Goal: Task Accomplishment & Management: Complete application form

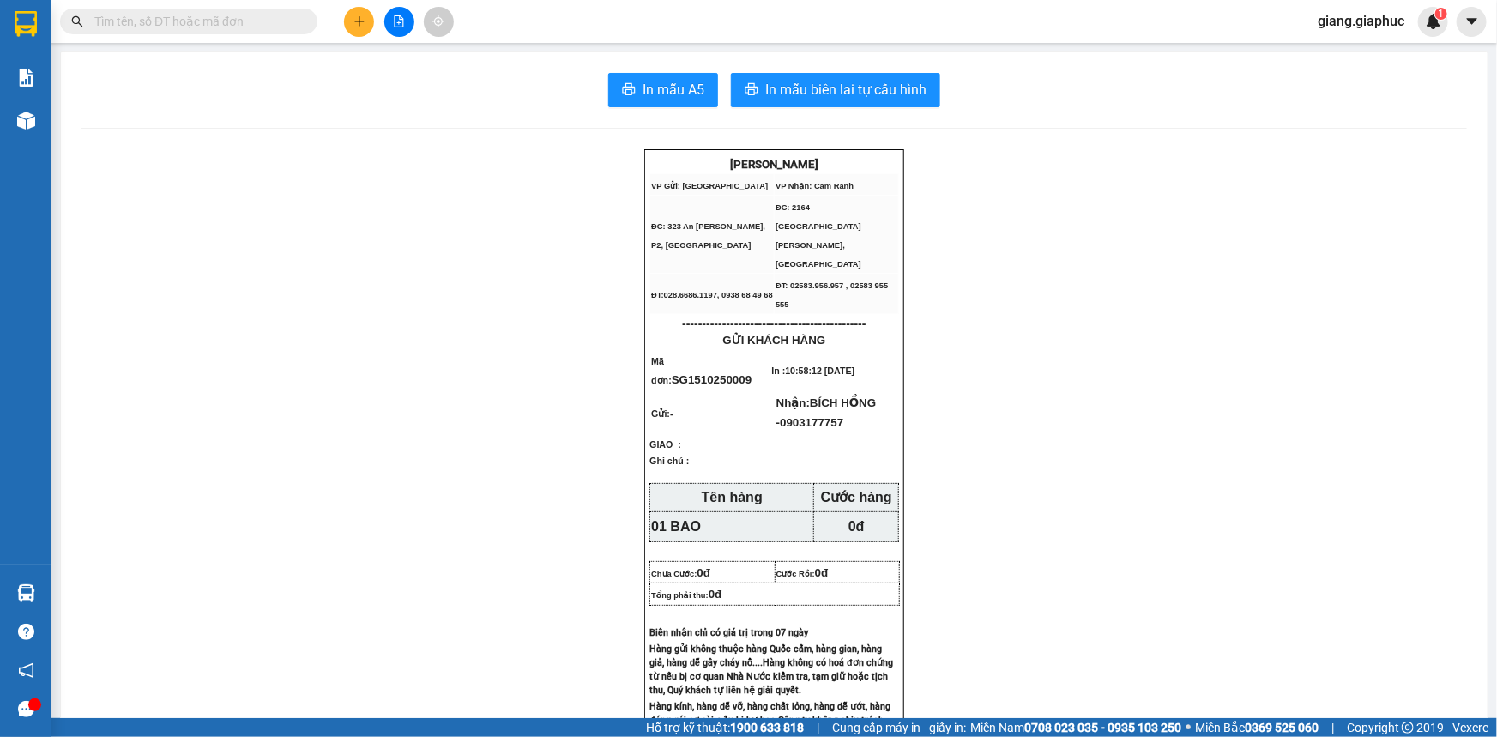
click at [350, 27] on button at bounding box center [359, 22] width 30 height 30
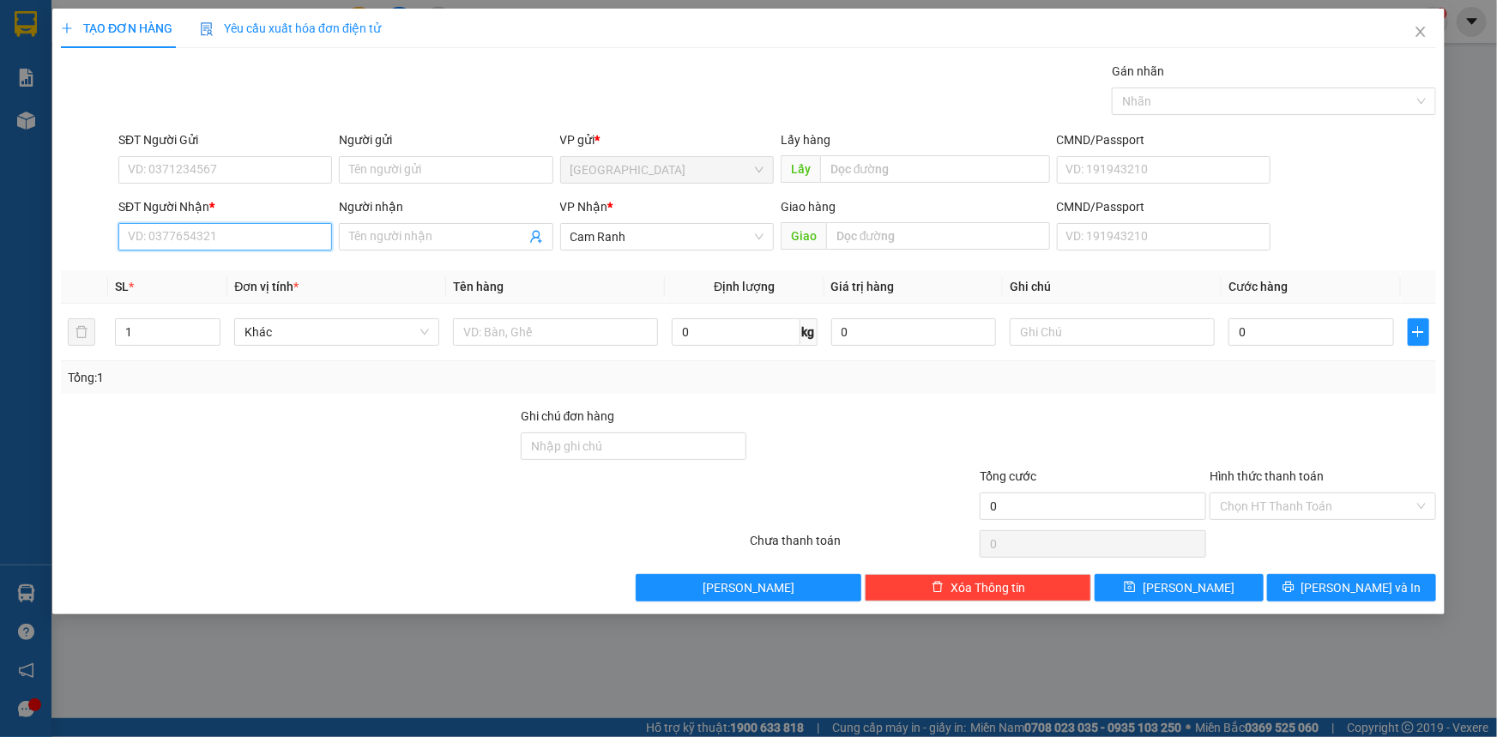
click at [178, 240] on input "SĐT Người Nhận *" at bounding box center [225, 236] width 214 height 27
click at [237, 275] on div "0384158830 - QUỐC VIỆT" at bounding box center [225, 271] width 193 height 19
type input "0384158830"
type input "QUỐC VIỆT"
type input "0384158830"
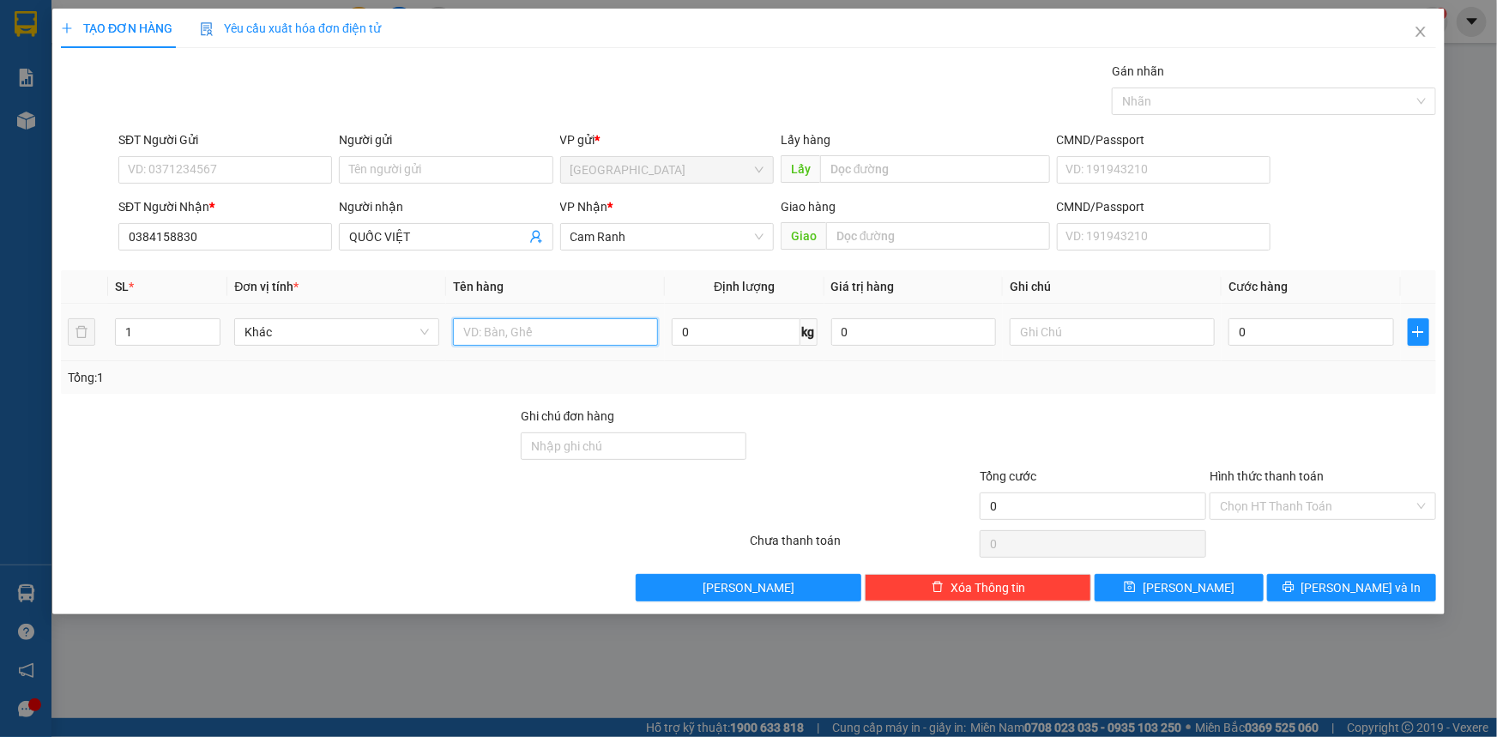
click at [513, 337] on input "text" at bounding box center [555, 331] width 205 height 27
type input "01 CUỘN"
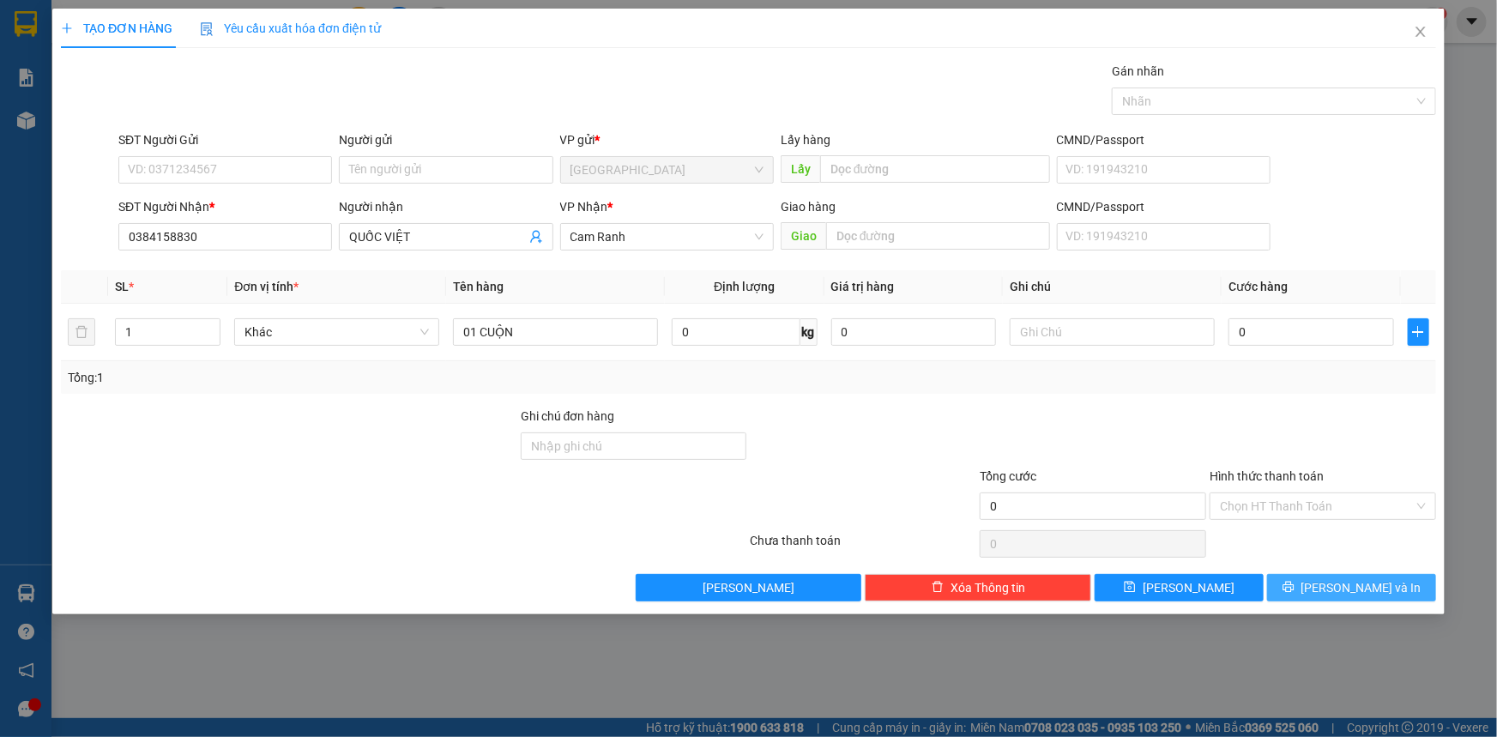
click at [1376, 579] on span "[PERSON_NAME] và In" at bounding box center [1361, 587] width 120 height 19
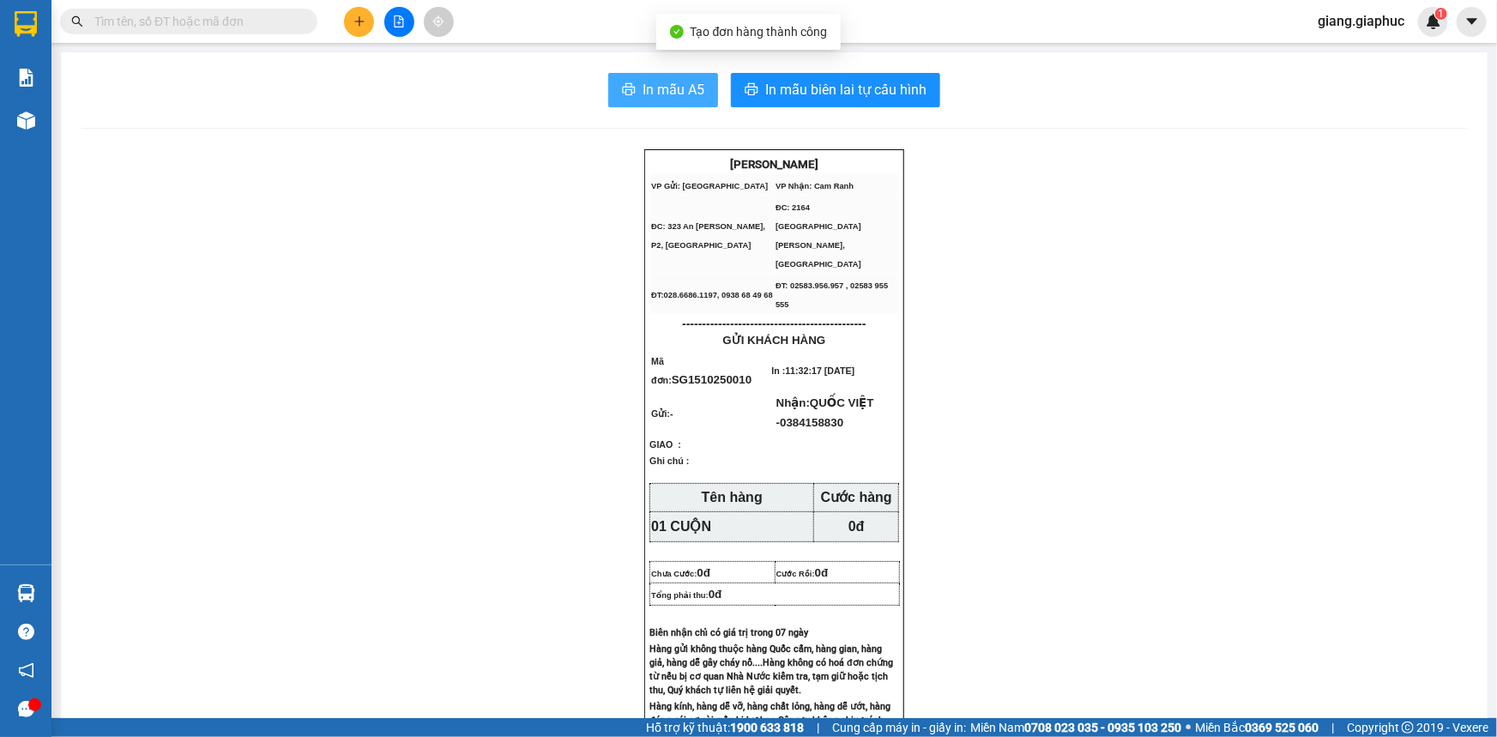
click at [658, 86] on span "In mẫu A5" at bounding box center [674, 89] width 62 height 21
click at [368, 23] on button at bounding box center [359, 22] width 30 height 30
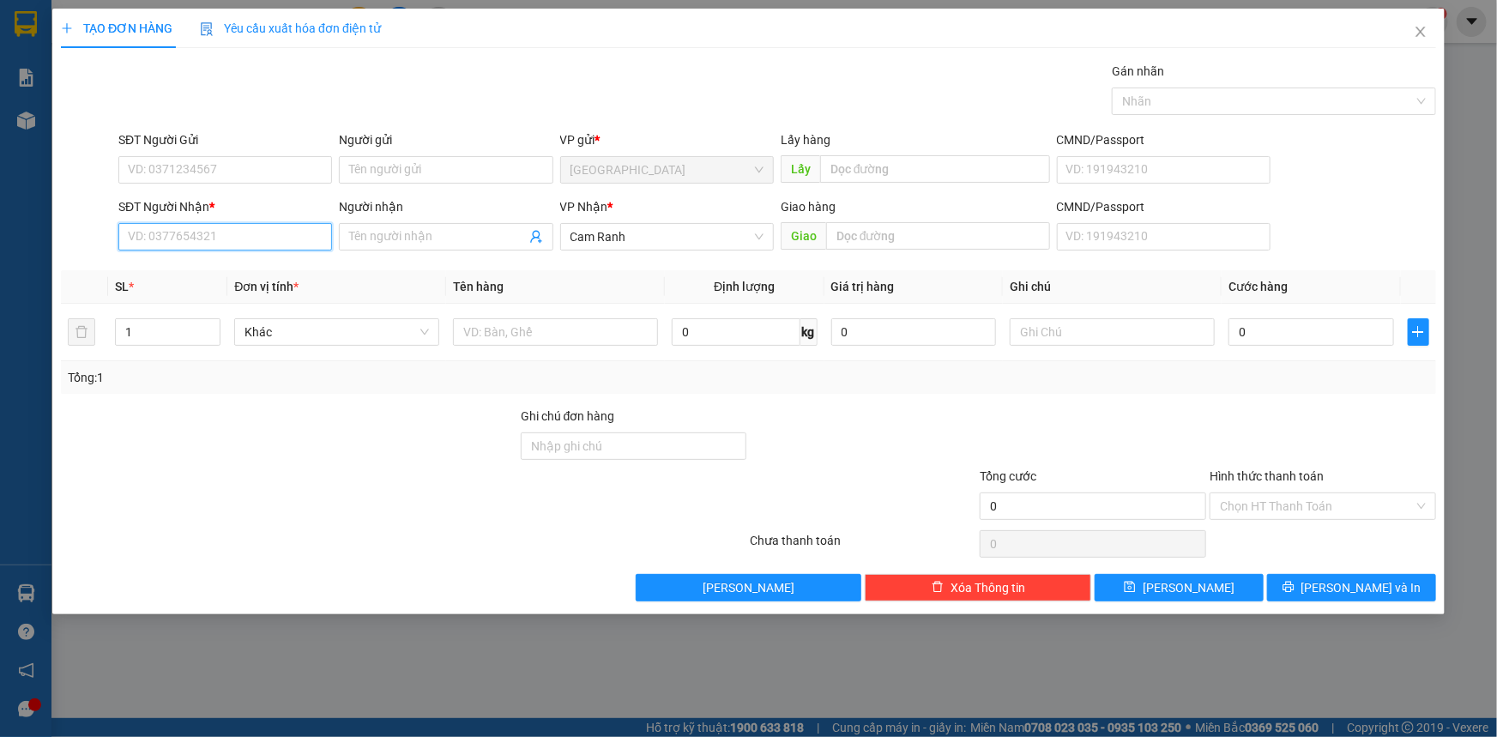
drag, startPoint x: 226, startPoint y: 232, endPoint x: 875, endPoint y: 90, distance: 664.7
click at [225, 232] on input "SĐT Người Nhận *" at bounding box center [225, 236] width 214 height 27
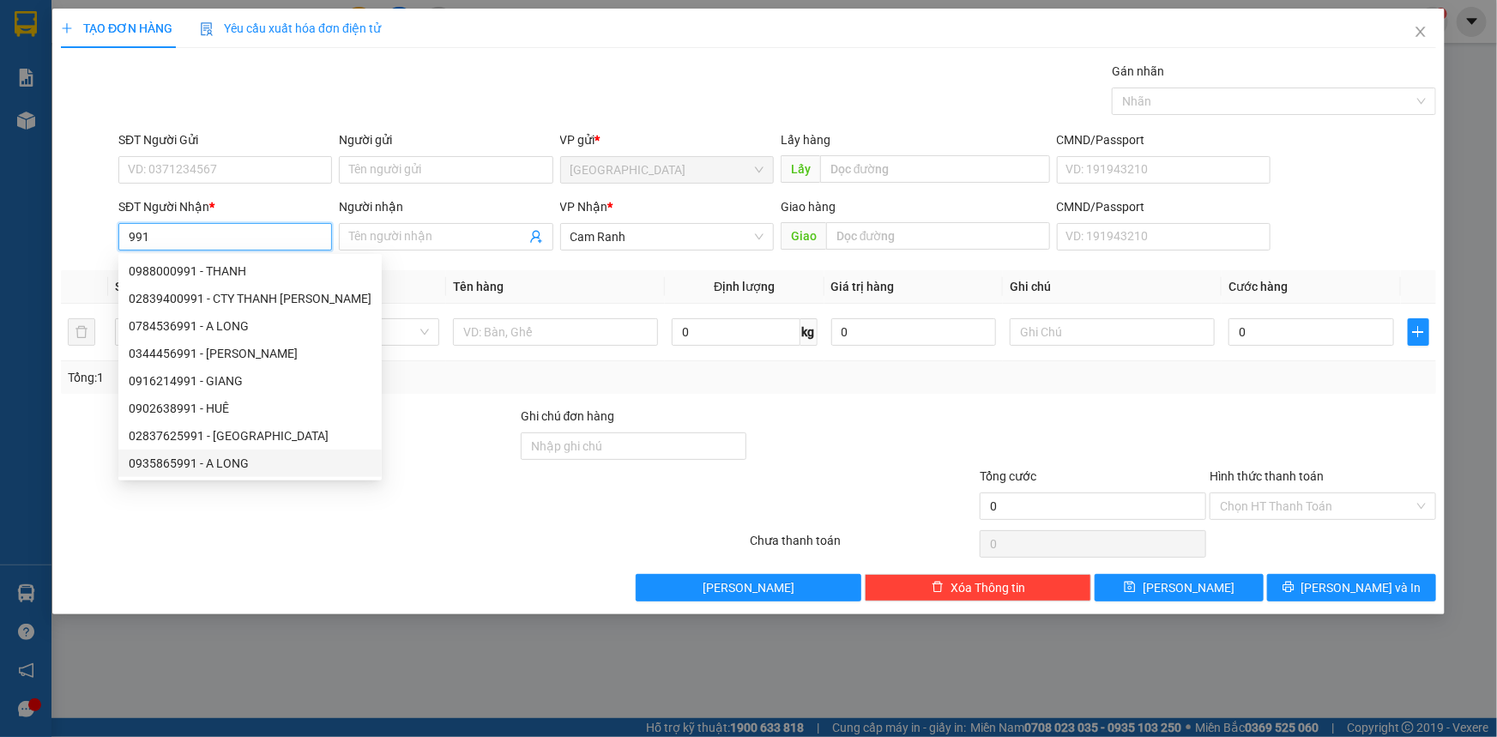
click at [243, 455] on div "0935865991 - A LONG" at bounding box center [250, 463] width 243 height 19
type input "0935865991"
type input "A LONG"
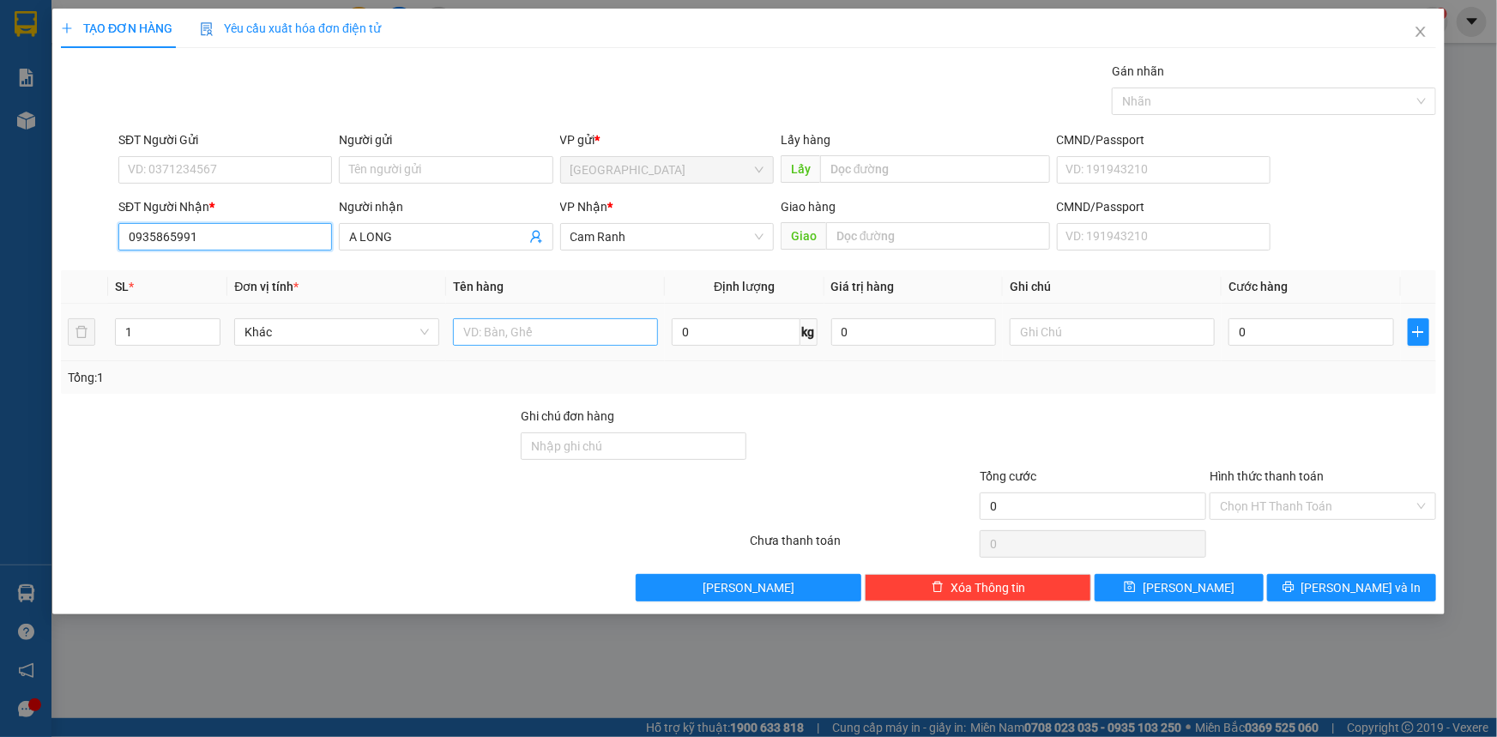
type input "0935865991"
click at [515, 338] on input "text" at bounding box center [555, 331] width 205 height 27
type input "03 THÙNG"
drag, startPoint x: 136, startPoint y: 323, endPoint x: 131, endPoint y: 282, distance: 40.5
click at [137, 335] on input "1" at bounding box center [168, 332] width 104 height 26
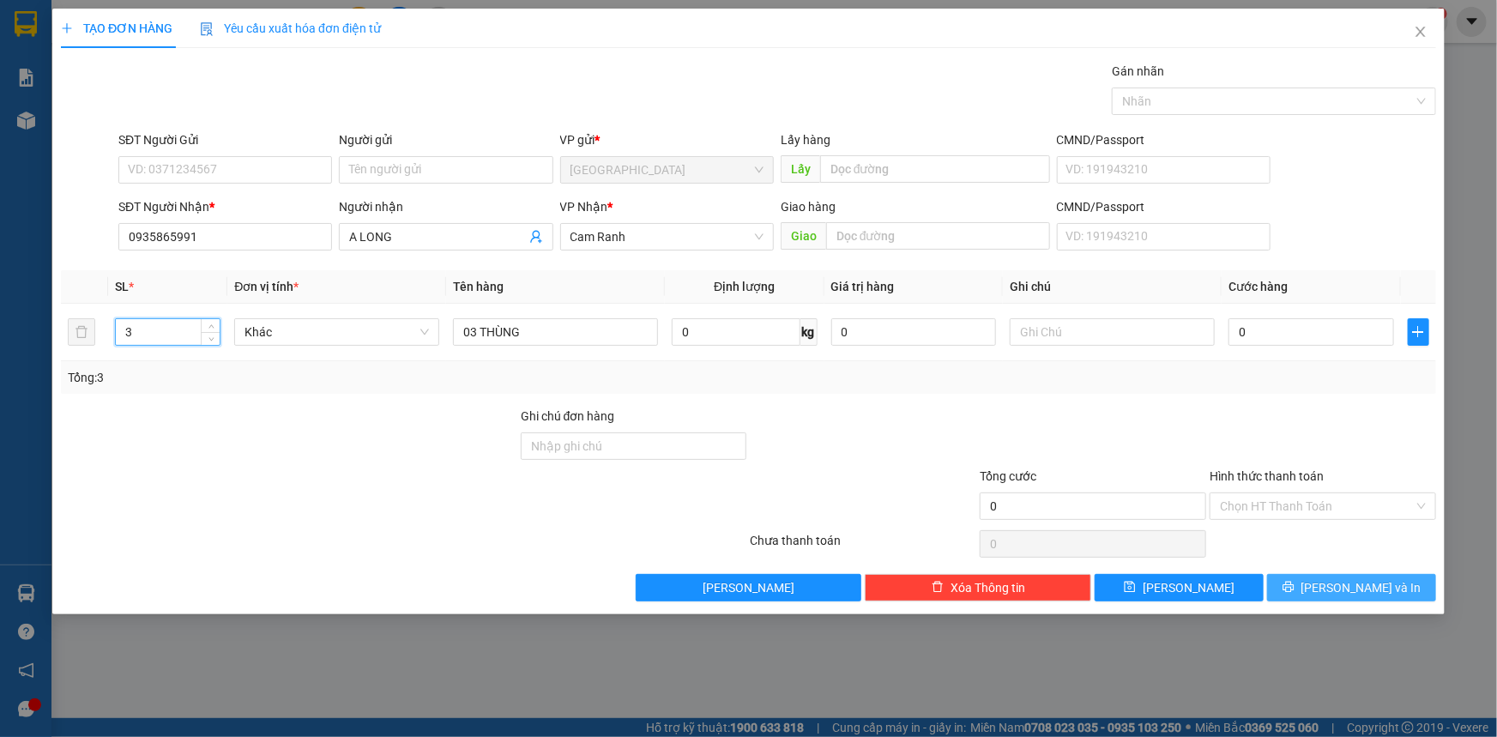
type input "3"
click at [1384, 582] on span "[PERSON_NAME] và In" at bounding box center [1361, 587] width 120 height 19
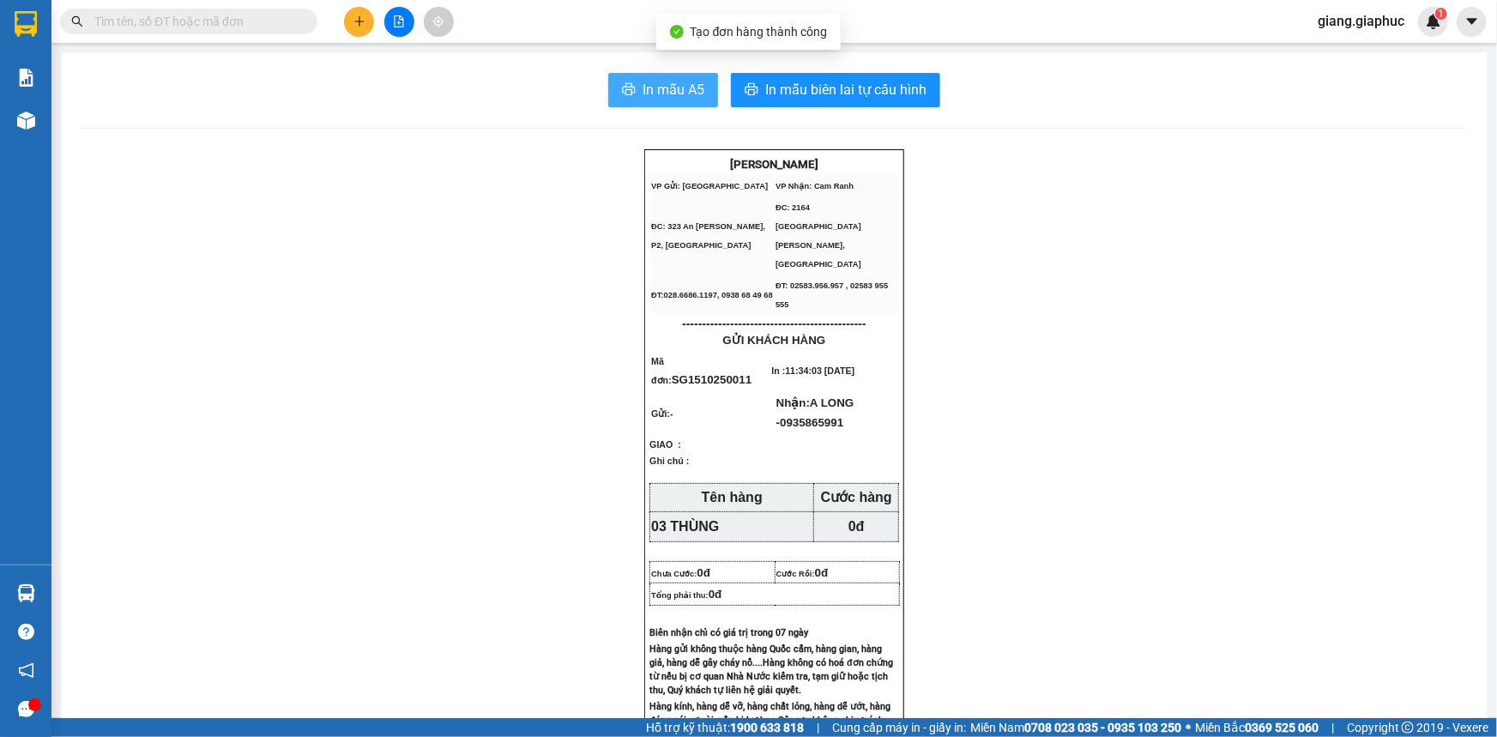
click at [664, 94] on span "In mẫu A5" at bounding box center [674, 89] width 62 height 21
click at [358, 22] on icon "plus" at bounding box center [359, 21] width 12 height 12
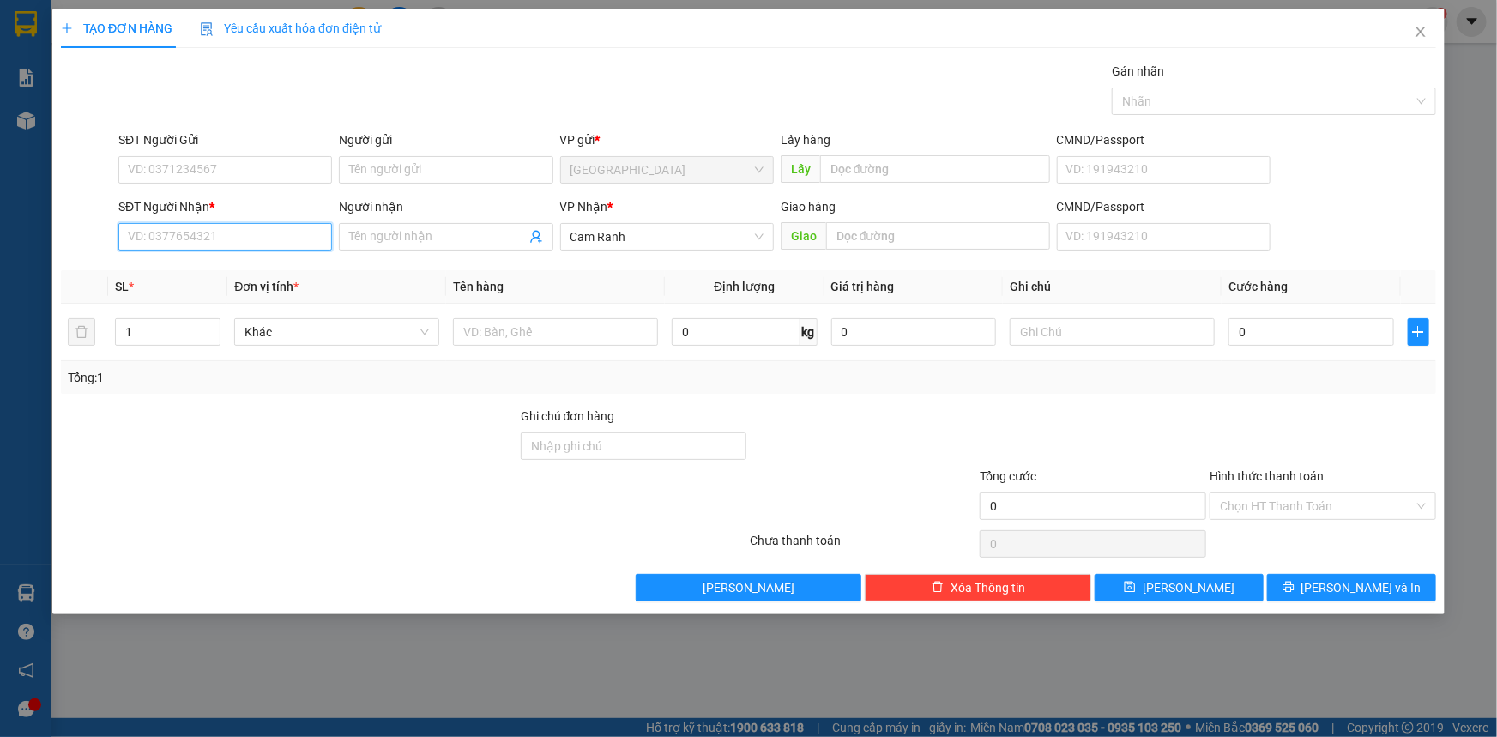
click at [188, 246] on input "SĐT Người Nhận *" at bounding box center [225, 236] width 214 height 27
click at [136, 236] on input "0583858742" at bounding box center [225, 236] width 214 height 27
click at [176, 232] on input "0583858742" at bounding box center [225, 236] width 214 height 27
type input "0583856742"
click at [232, 275] on div "0583856742 - [PERSON_NAME]" at bounding box center [225, 271] width 193 height 19
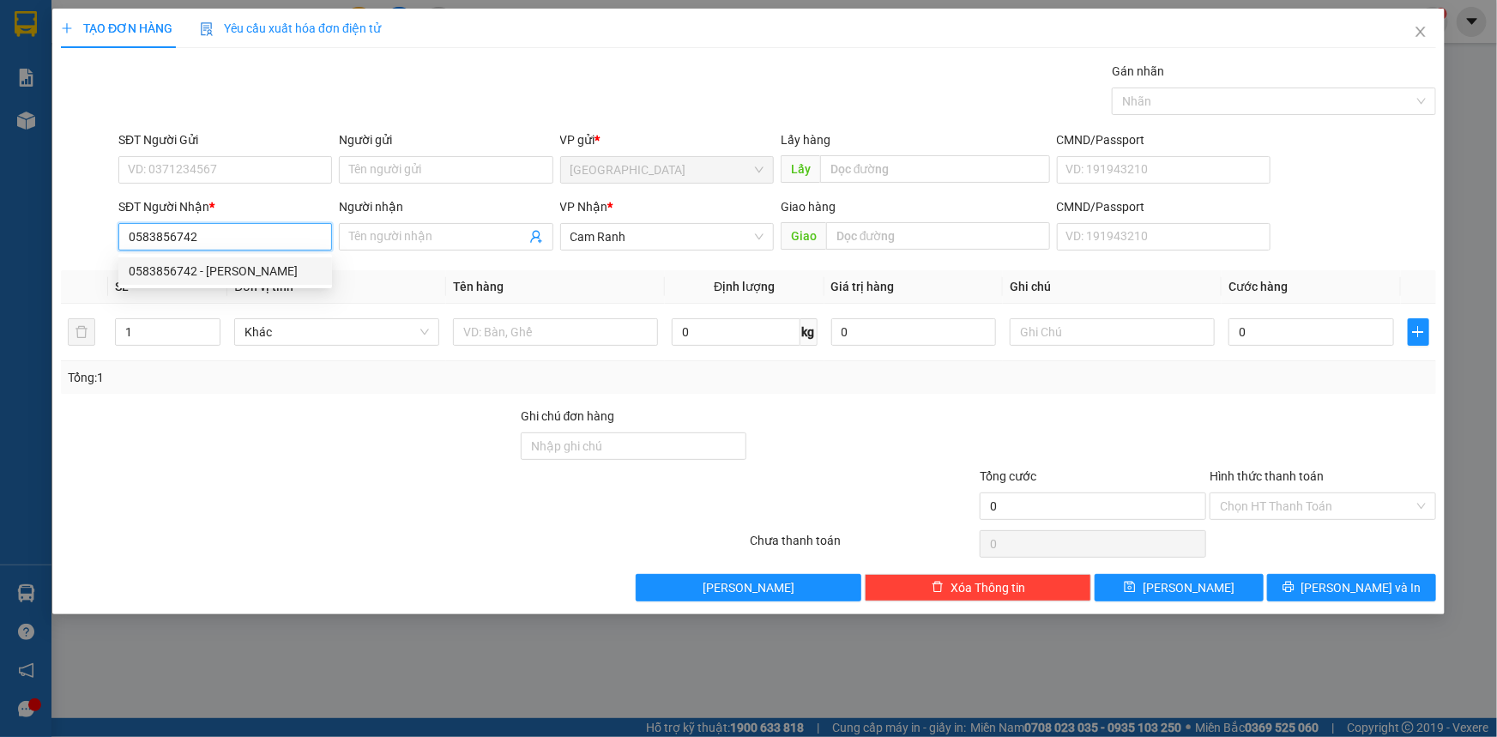
type input "TRINH BÍCH"
type input "0583856742"
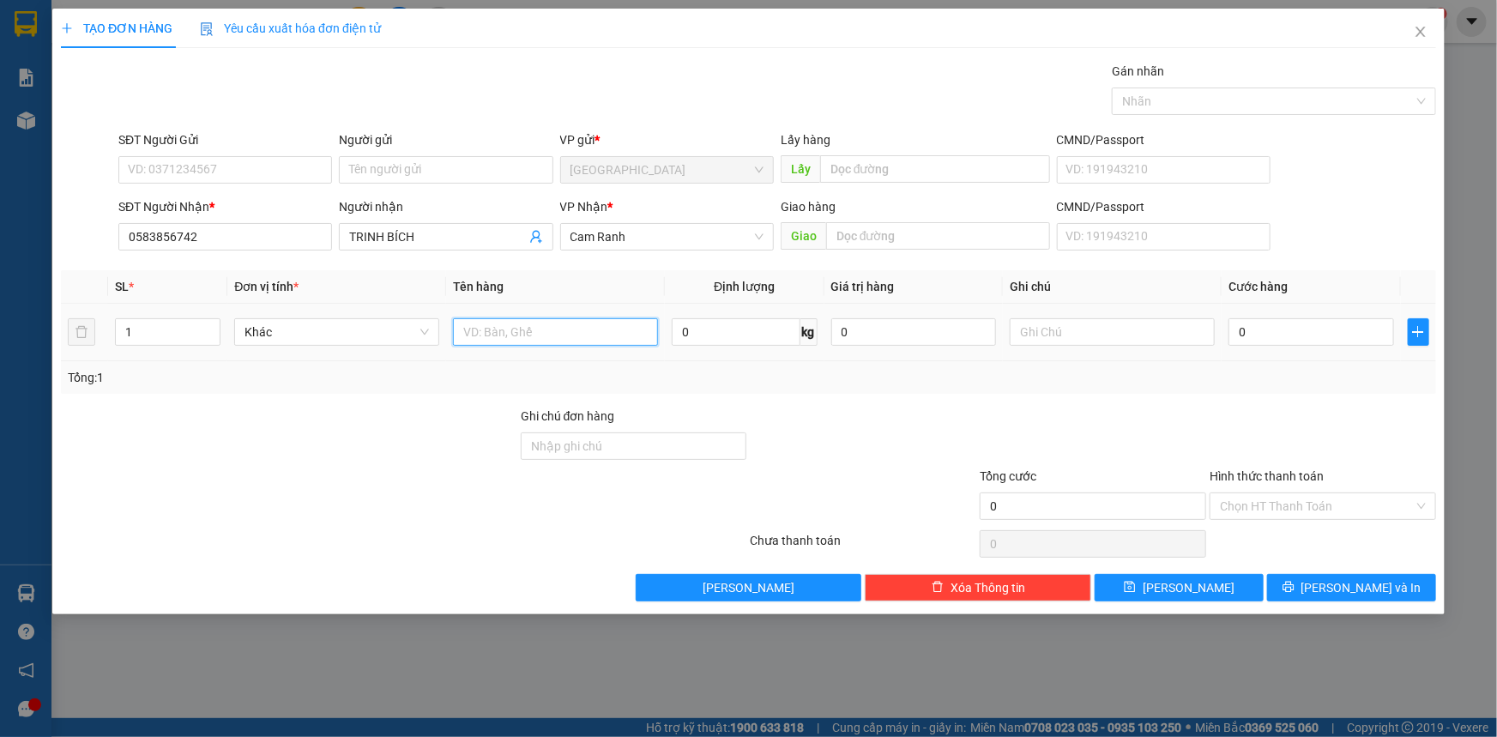
click at [534, 333] on input "text" at bounding box center [555, 331] width 205 height 27
type input "01 THÙNG"
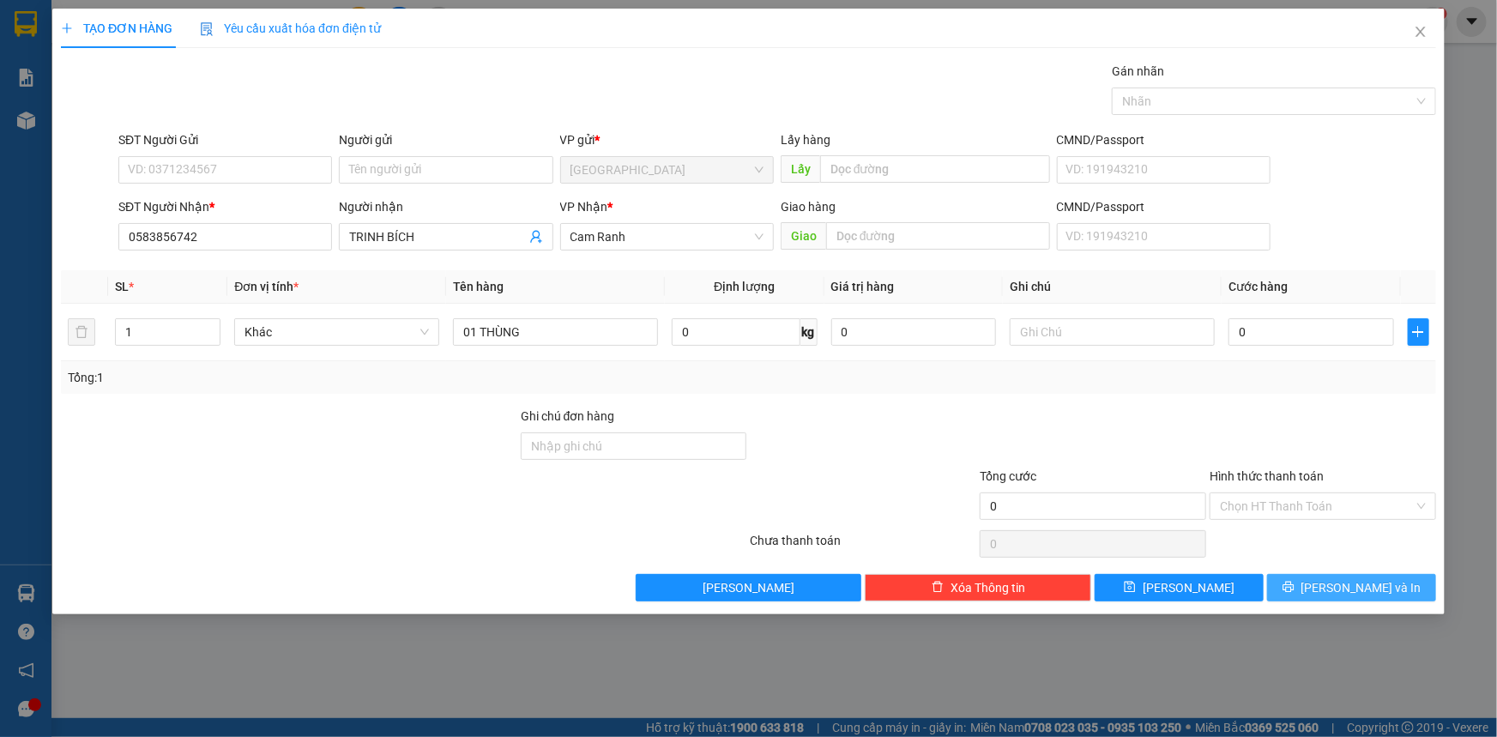
drag, startPoint x: 1368, startPoint y: 590, endPoint x: 1253, endPoint y: 468, distance: 168.1
click at [1368, 589] on span "[PERSON_NAME] và In" at bounding box center [1361, 587] width 120 height 19
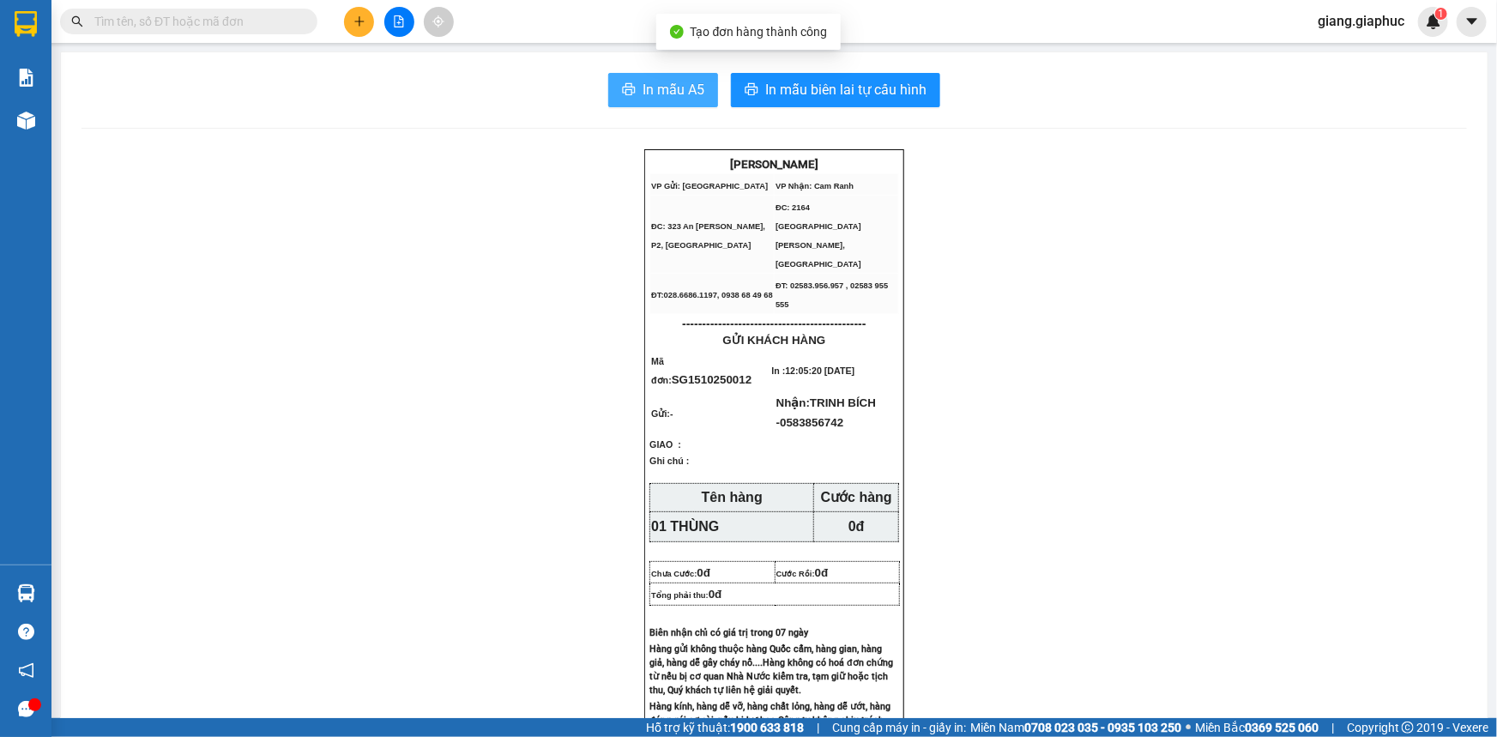
click at [657, 82] on span "In mẫu A5" at bounding box center [674, 89] width 62 height 21
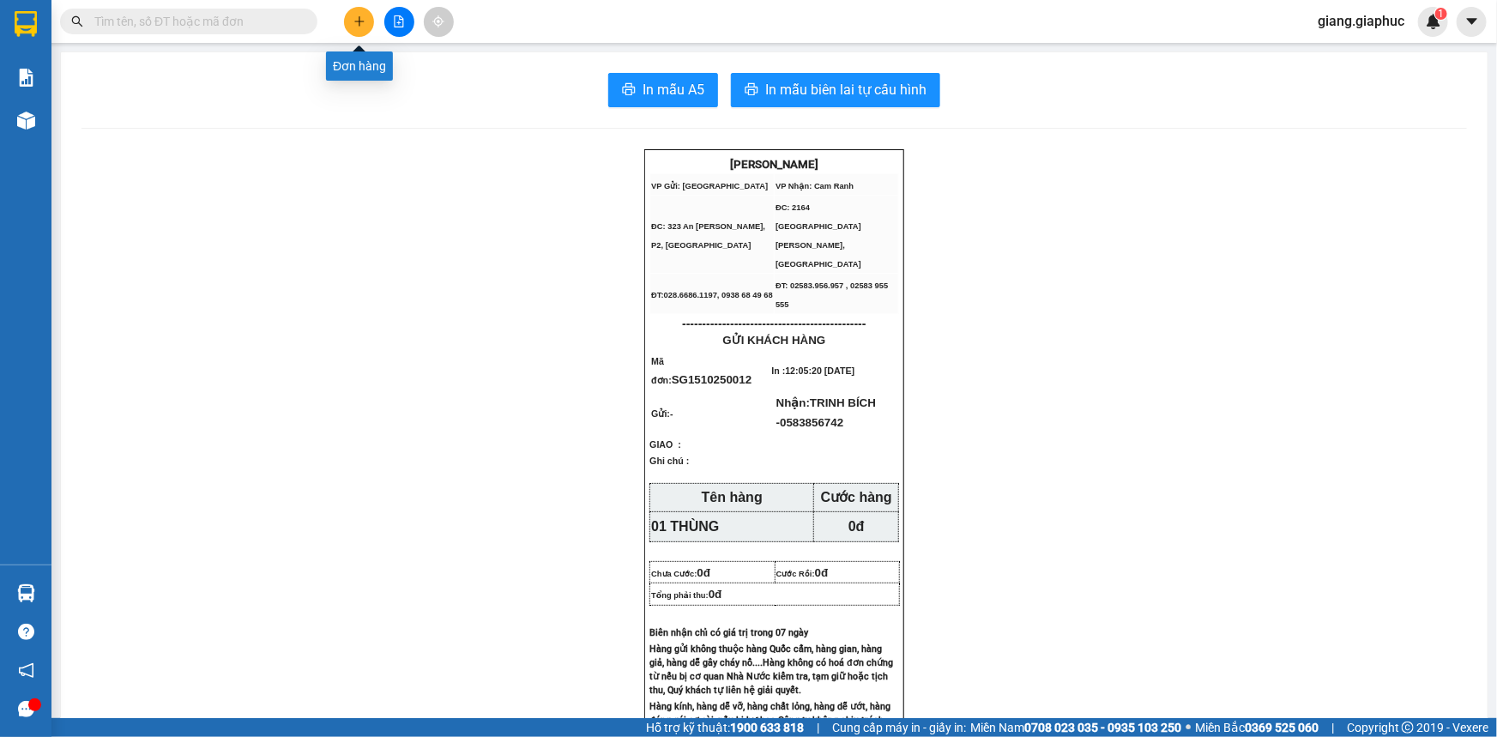
click at [357, 20] on icon "plus" at bounding box center [359, 21] width 12 height 12
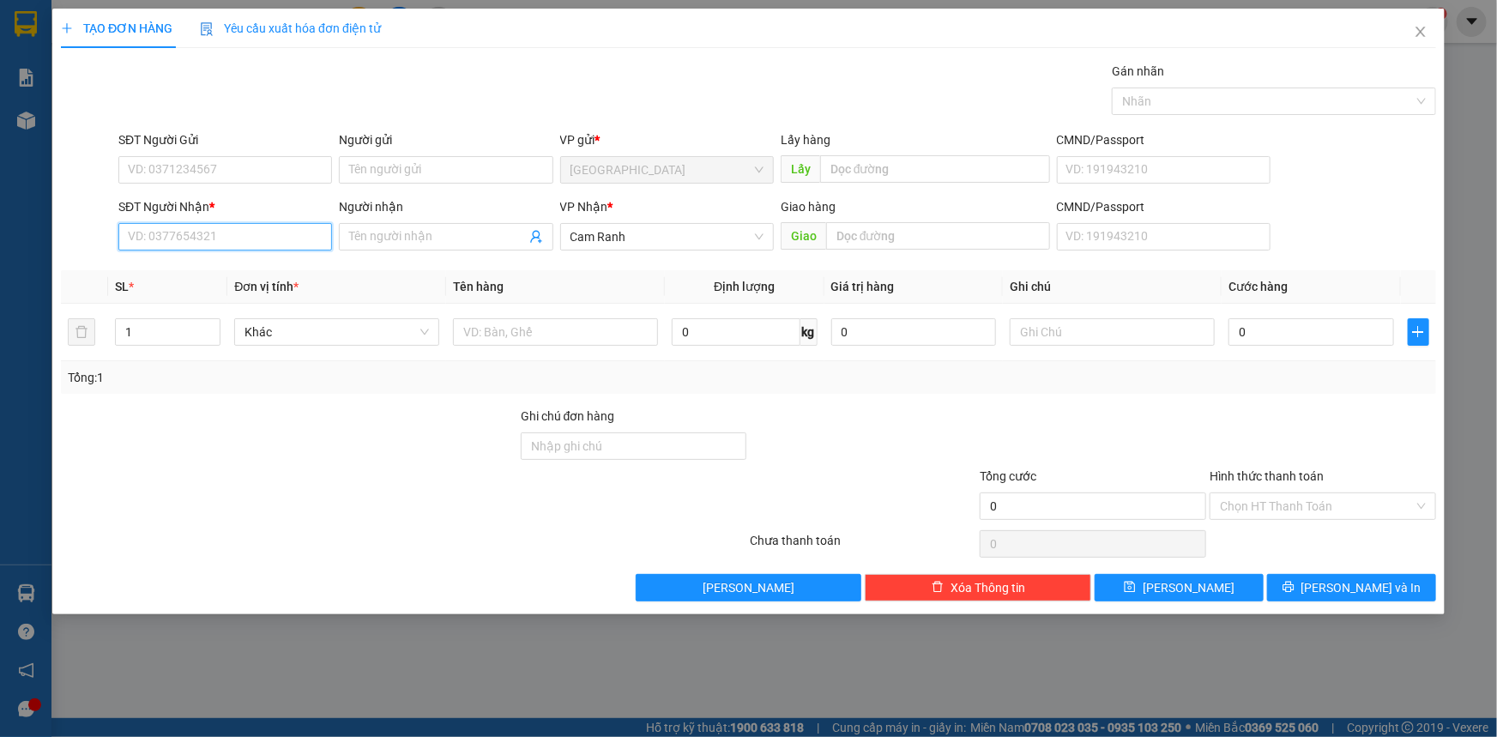
click at [205, 242] on input "SĐT Người Nhận *" at bounding box center [225, 236] width 214 height 27
type input "0965519989"
click at [220, 269] on div "0965519989 - [PERSON_NAME]" at bounding box center [225, 271] width 193 height 19
type input "[PERSON_NAME]"
type input "0965519989"
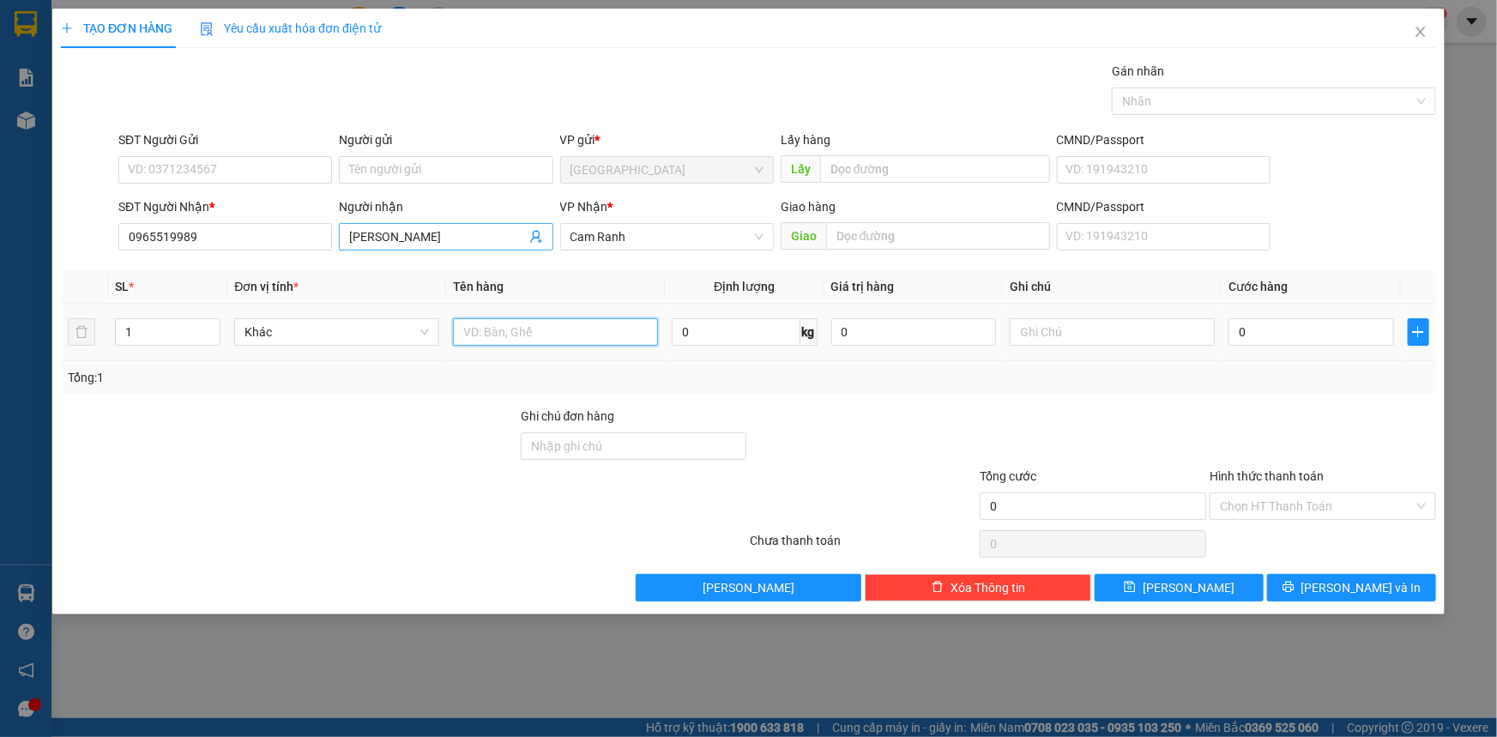
drag, startPoint x: 535, startPoint y: 339, endPoint x: 515, endPoint y: 225, distance: 115.9
click at [535, 327] on input "text" at bounding box center [555, 331] width 205 height 27
type input "01 BAO"
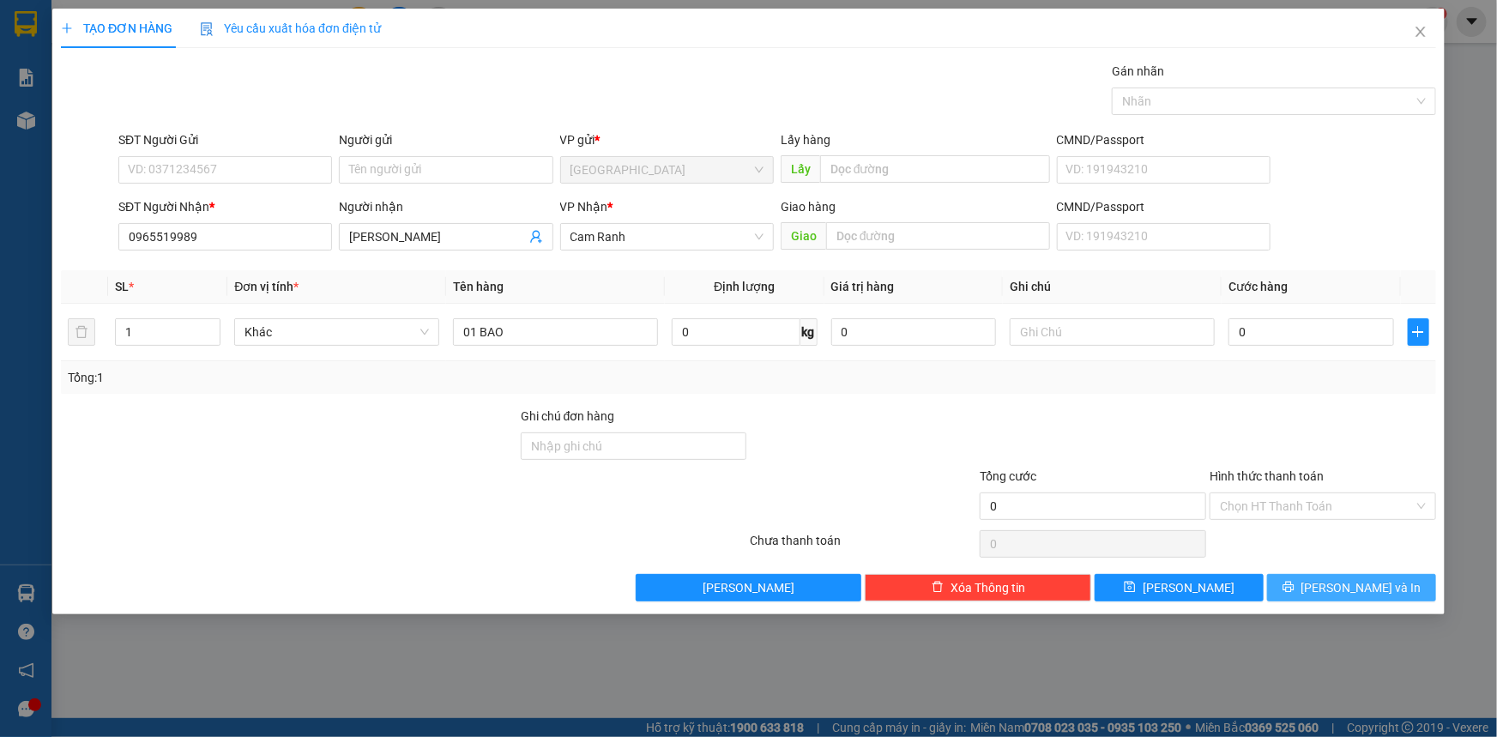
click at [1398, 576] on button "[PERSON_NAME] và In" at bounding box center [1351, 587] width 169 height 27
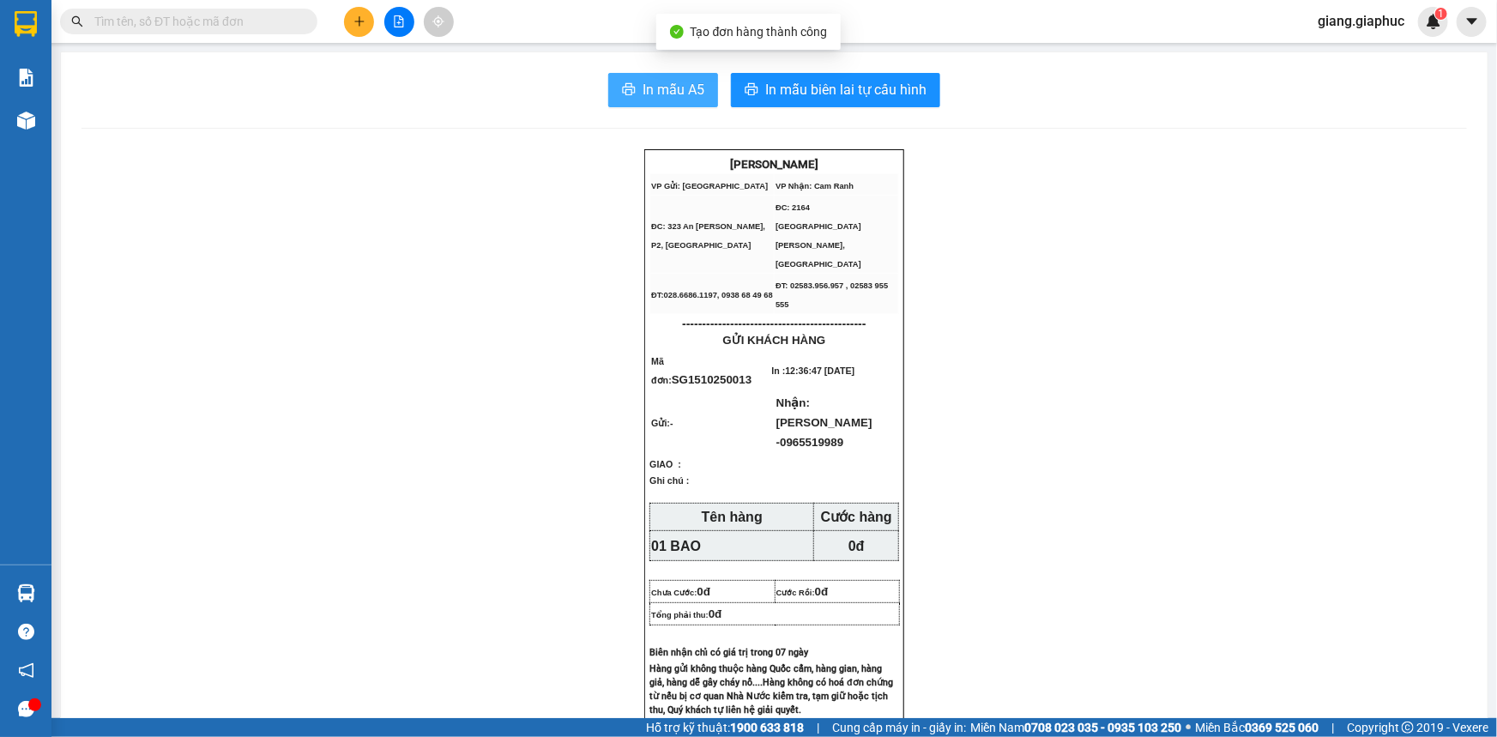
click at [654, 80] on span "In mẫu A5" at bounding box center [674, 89] width 62 height 21
click at [359, 22] on icon "plus" at bounding box center [359, 20] width 1 height 9
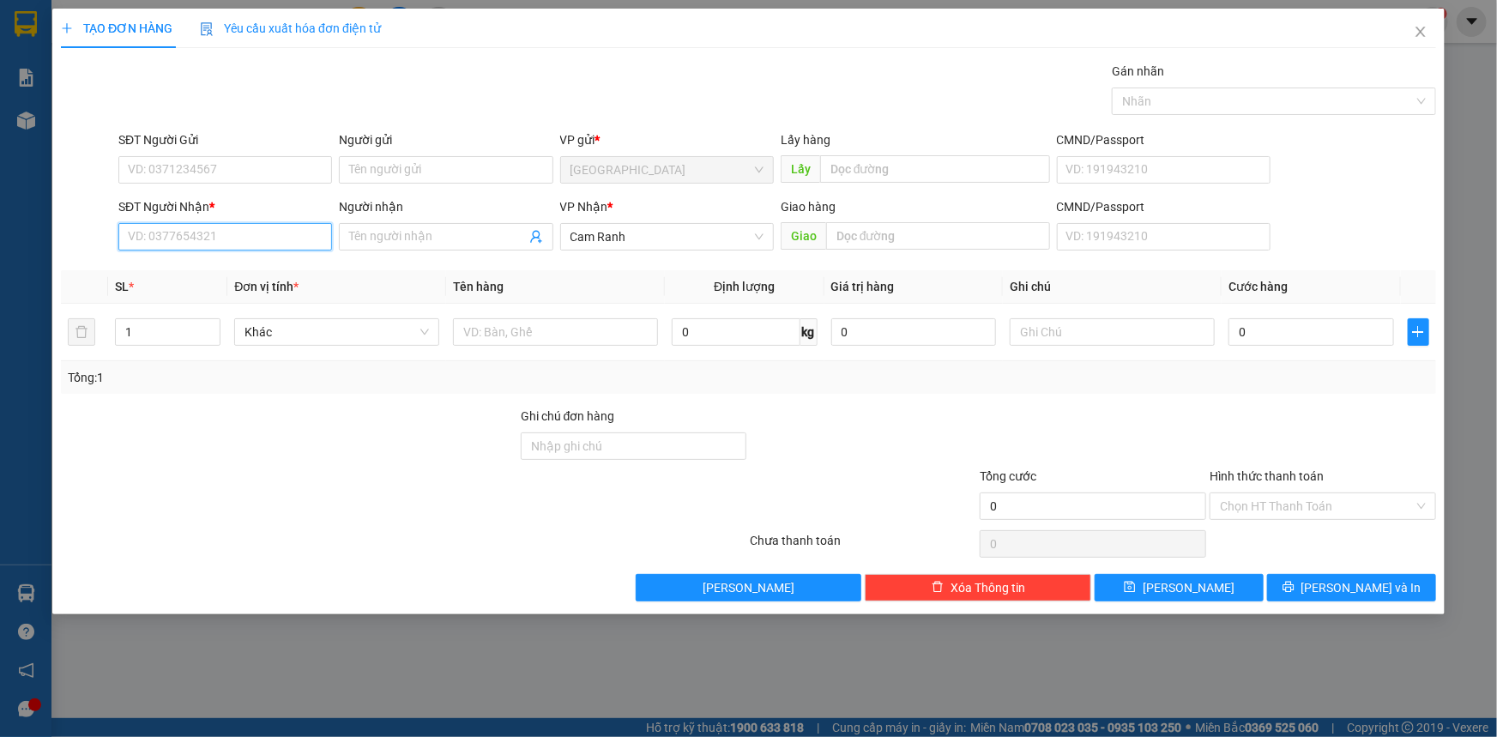
click at [217, 232] on input "SĐT Người Nhận *" at bounding box center [225, 236] width 214 height 27
type input "0"
click at [221, 263] on div "0985328292 - [GEOGRAPHIC_DATA]" at bounding box center [225, 271] width 193 height 19
type input "0985328292"
type input "ĐỨC TÚ"
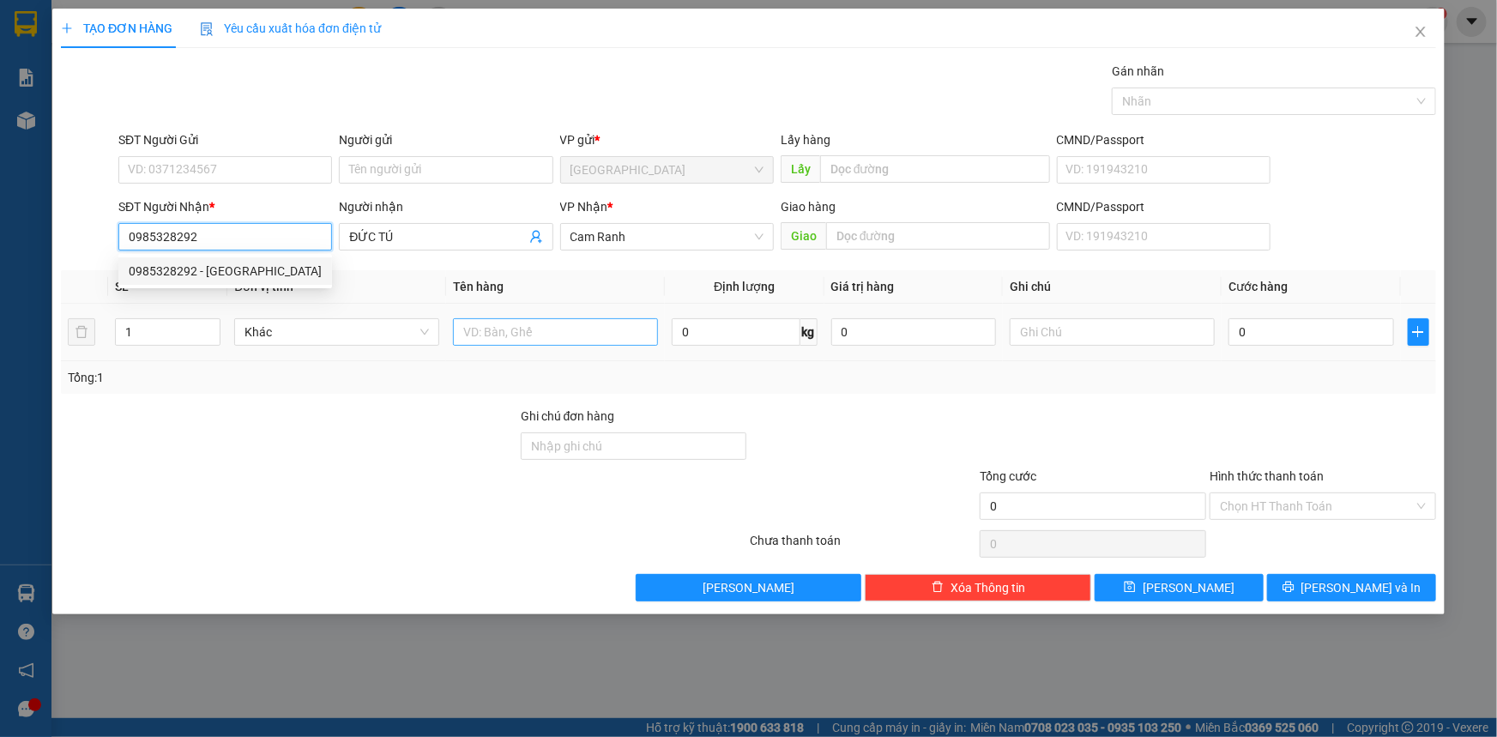
type input "0985328292"
click at [505, 343] on input "text" at bounding box center [555, 331] width 205 height 27
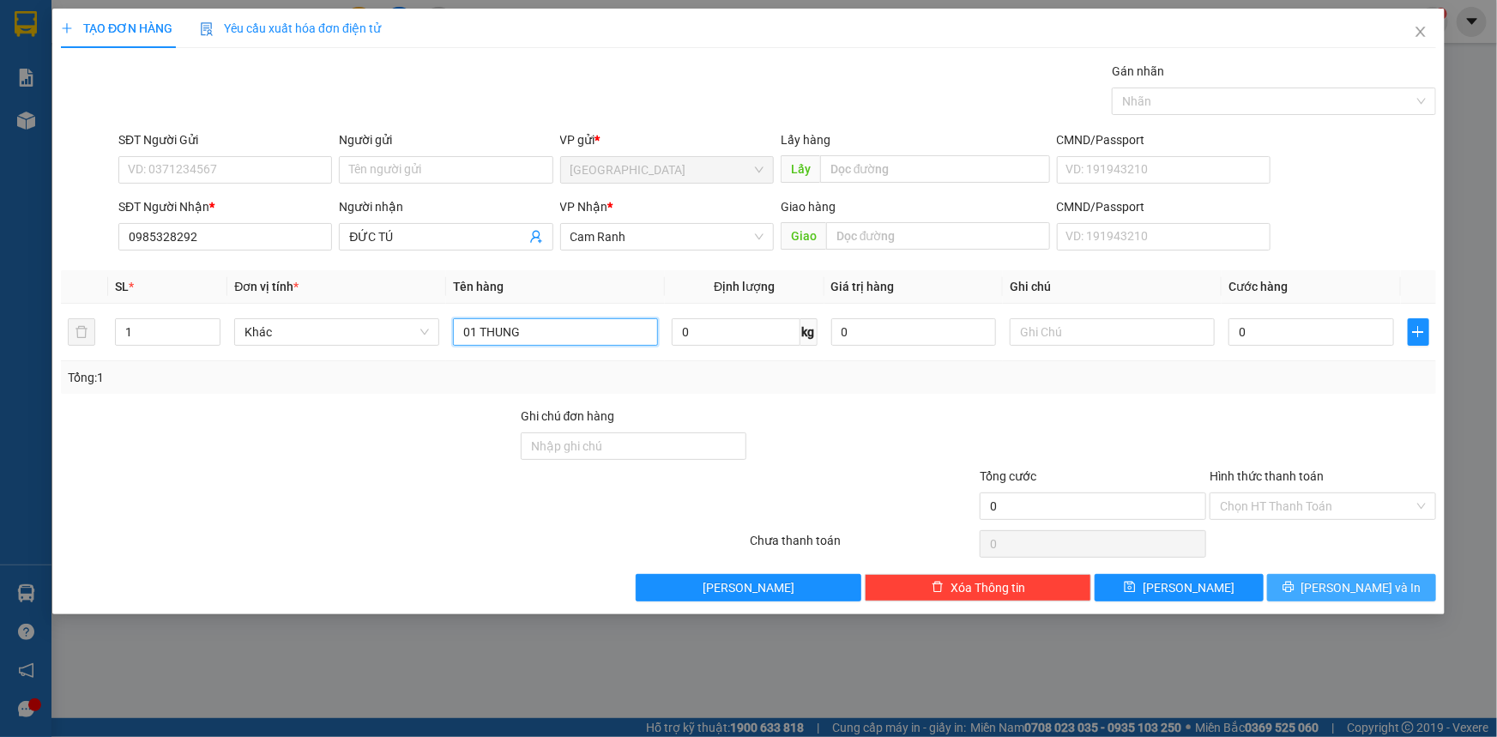
type input "01 THUNG"
drag, startPoint x: 1352, startPoint y: 592, endPoint x: 1328, endPoint y: 564, distance: 37.1
click at [1350, 585] on span "[PERSON_NAME] và In" at bounding box center [1361, 587] width 120 height 19
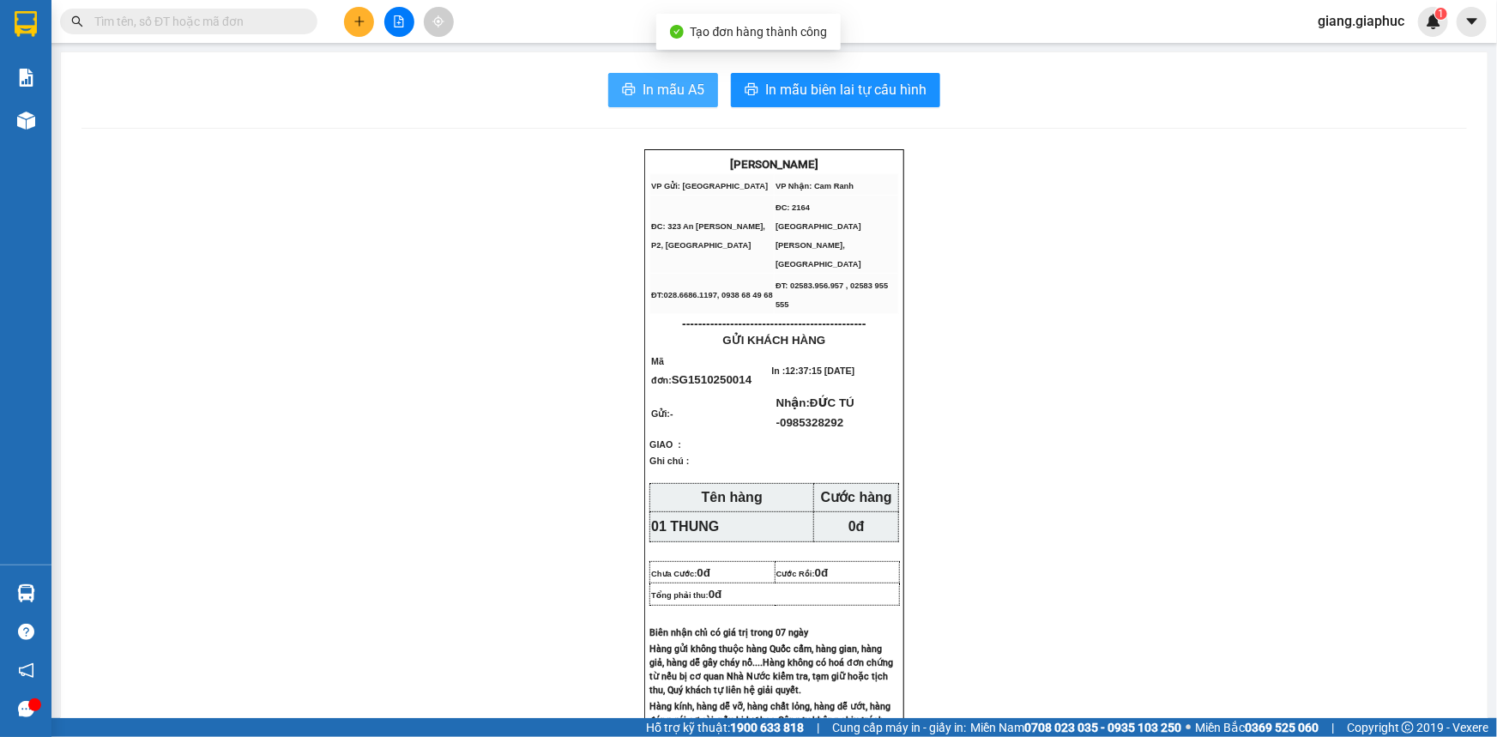
click at [697, 94] on span "In mẫu A5" at bounding box center [674, 89] width 62 height 21
click at [353, 15] on icon "plus" at bounding box center [359, 21] width 12 height 12
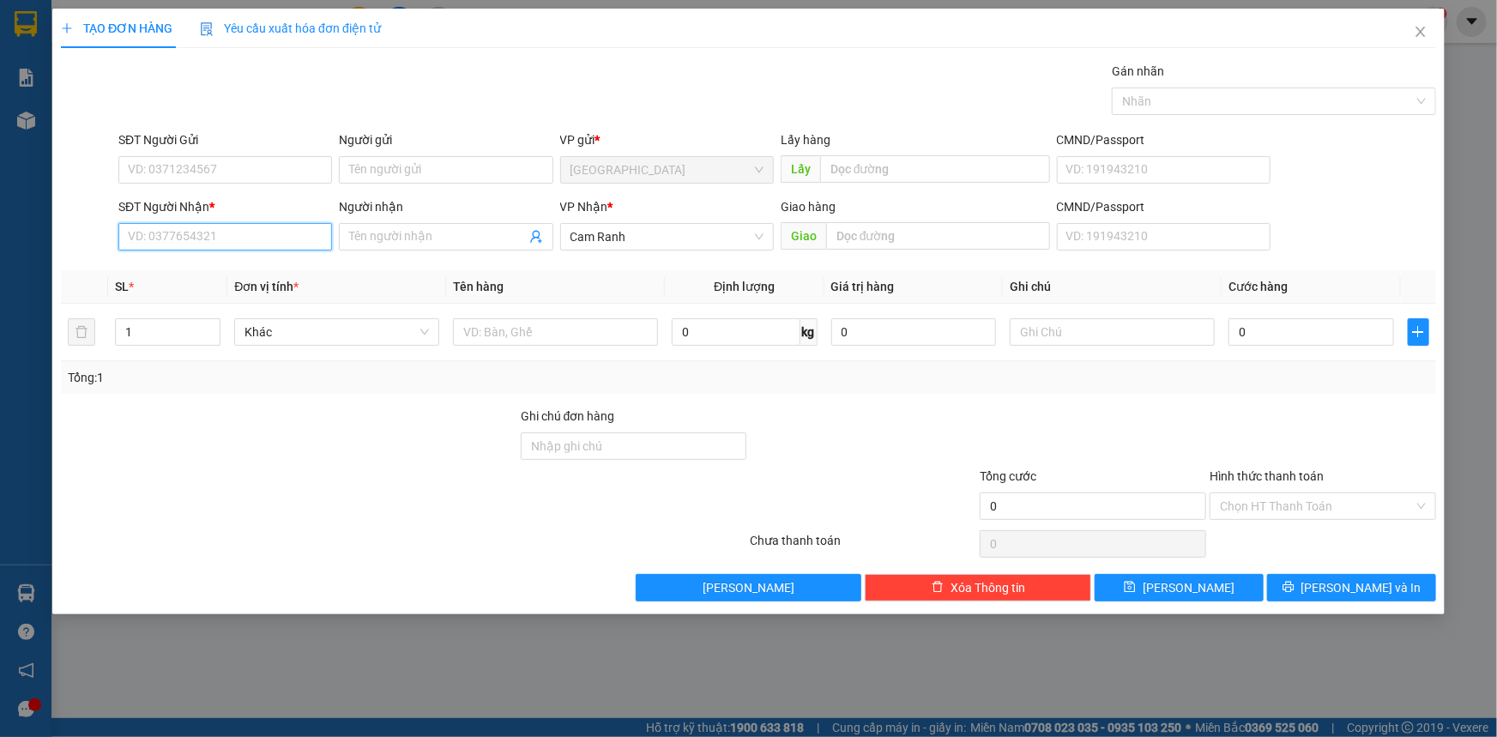
click at [173, 243] on input "SĐT Người Nhận *" at bounding box center [225, 236] width 214 height 27
click at [240, 274] on div "0905536435 - TRANG MC" at bounding box center [225, 271] width 193 height 19
type input "0905536435"
type input "TRANG MC"
type input "0905536435"
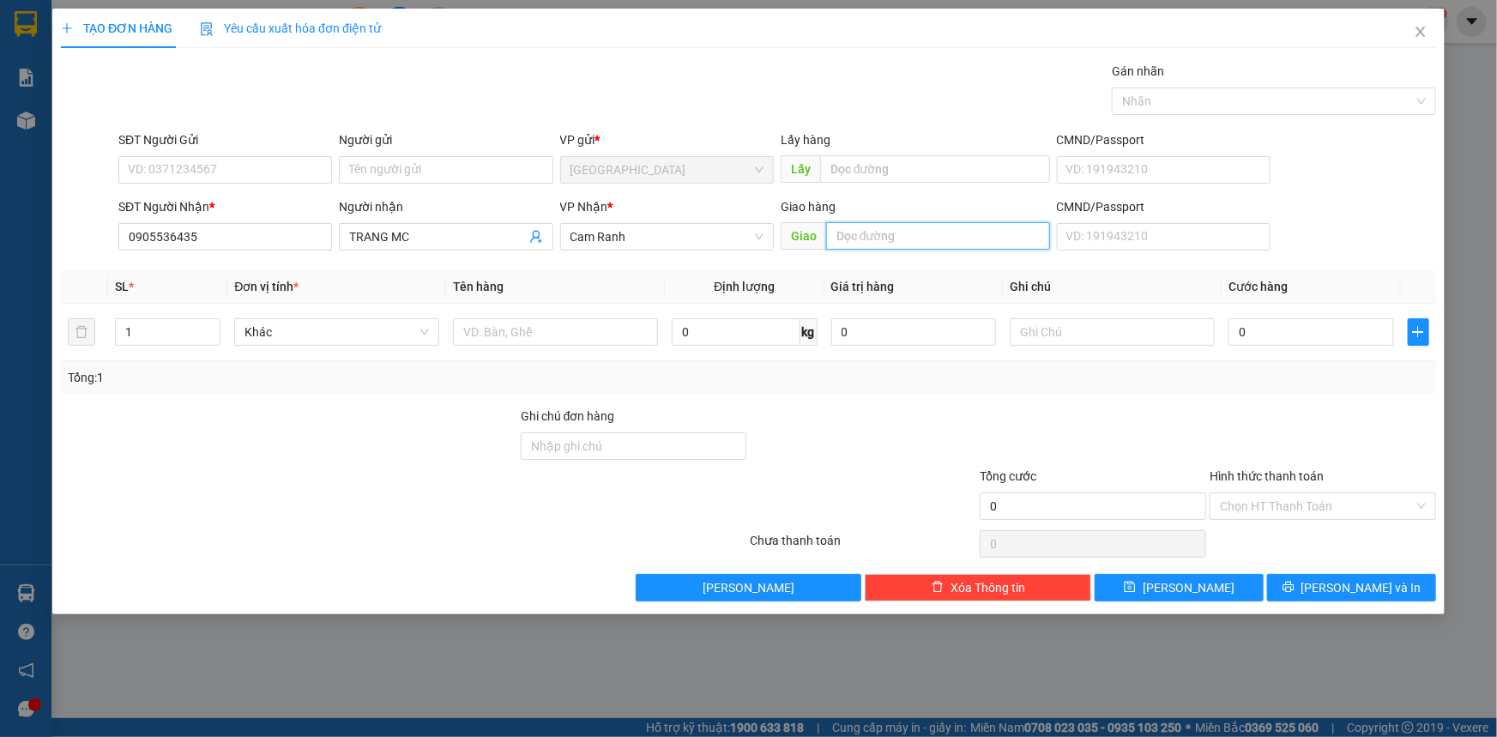
click at [915, 232] on input "text" at bounding box center [938, 235] width 224 height 27
type input "MỸ CA"
click at [572, 335] on input "text" at bounding box center [555, 331] width 205 height 27
type input "01 BAO"
click at [1392, 587] on button "[PERSON_NAME] và In" at bounding box center [1351, 587] width 169 height 27
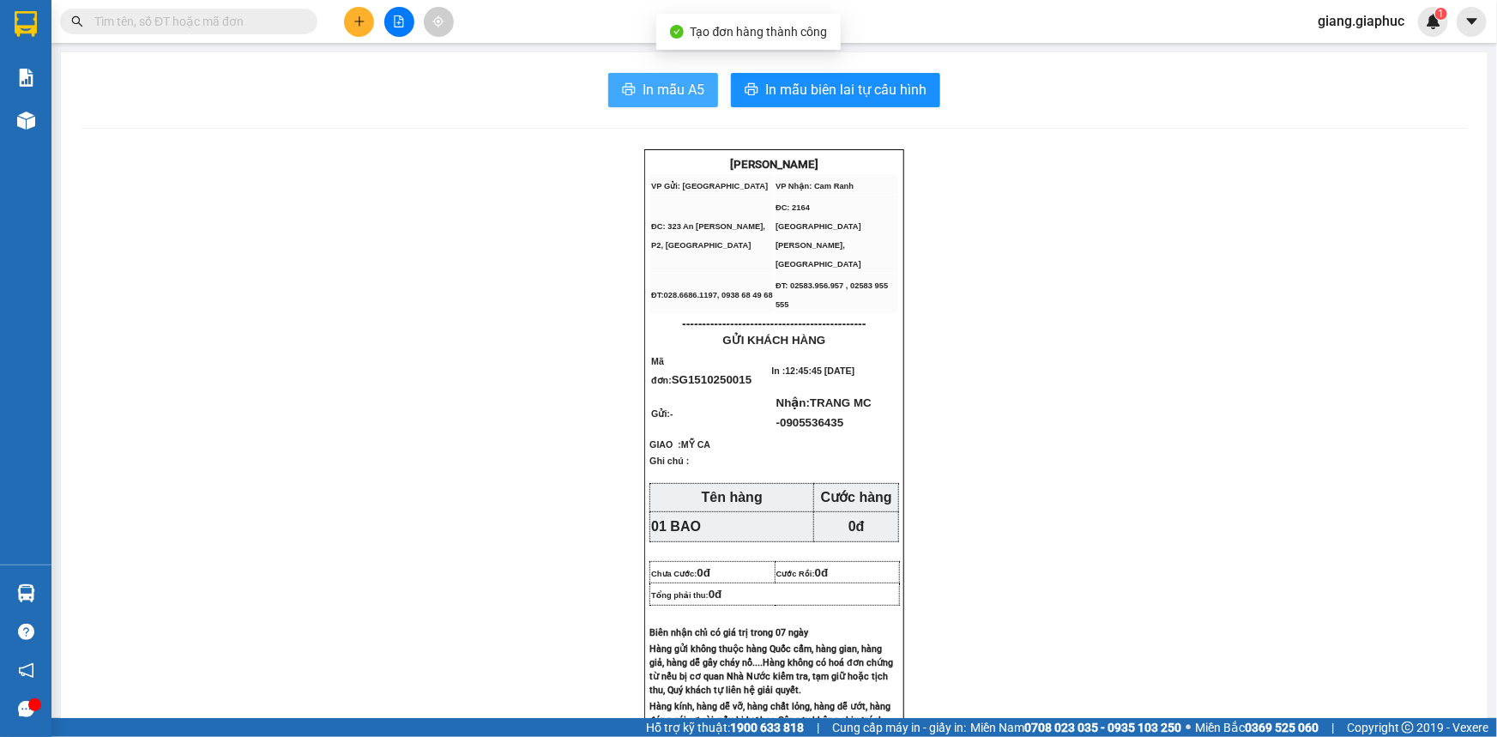
click at [678, 80] on span "In mẫu A5" at bounding box center [674, 89] width 62 height 21
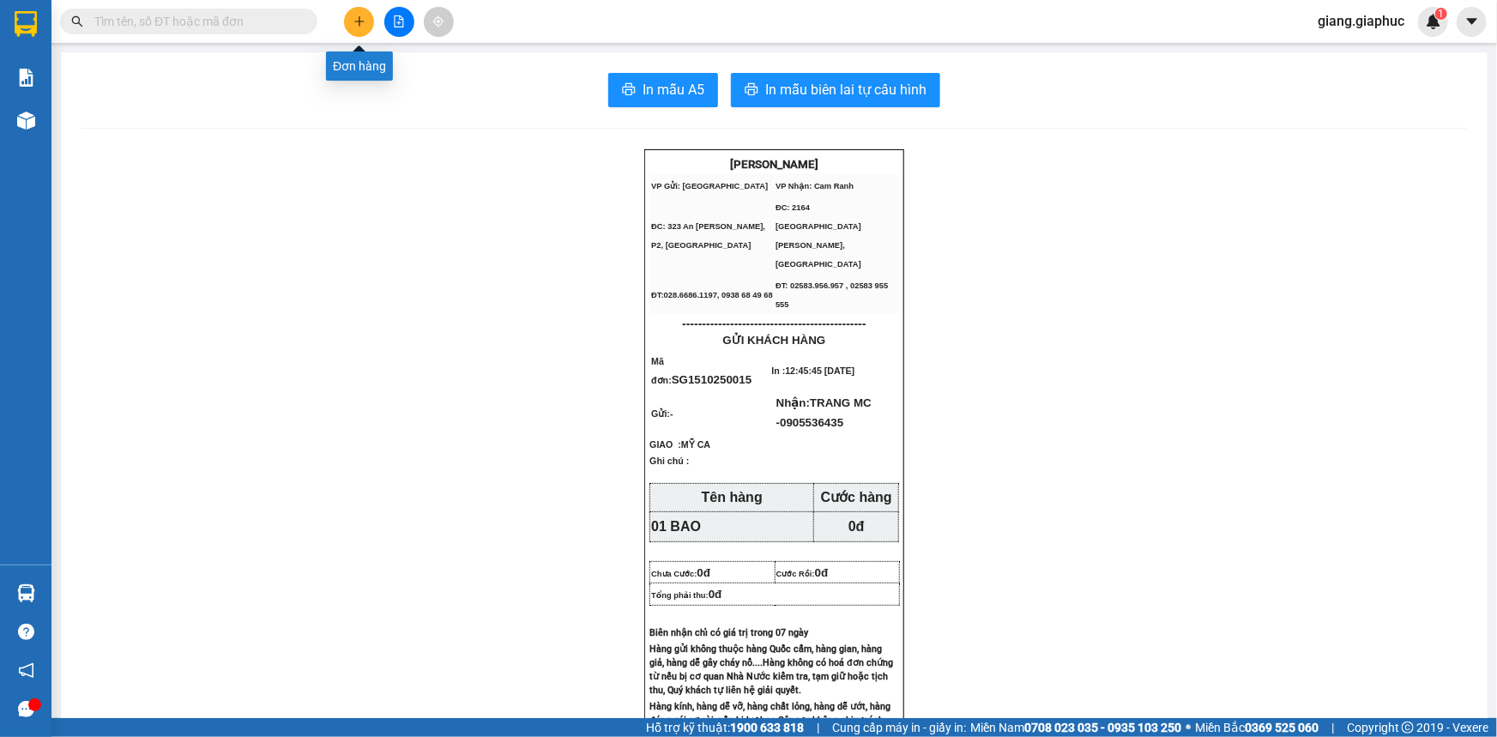
click at [352, 27] on button at bounding box center [359, 22] width 30 height 30
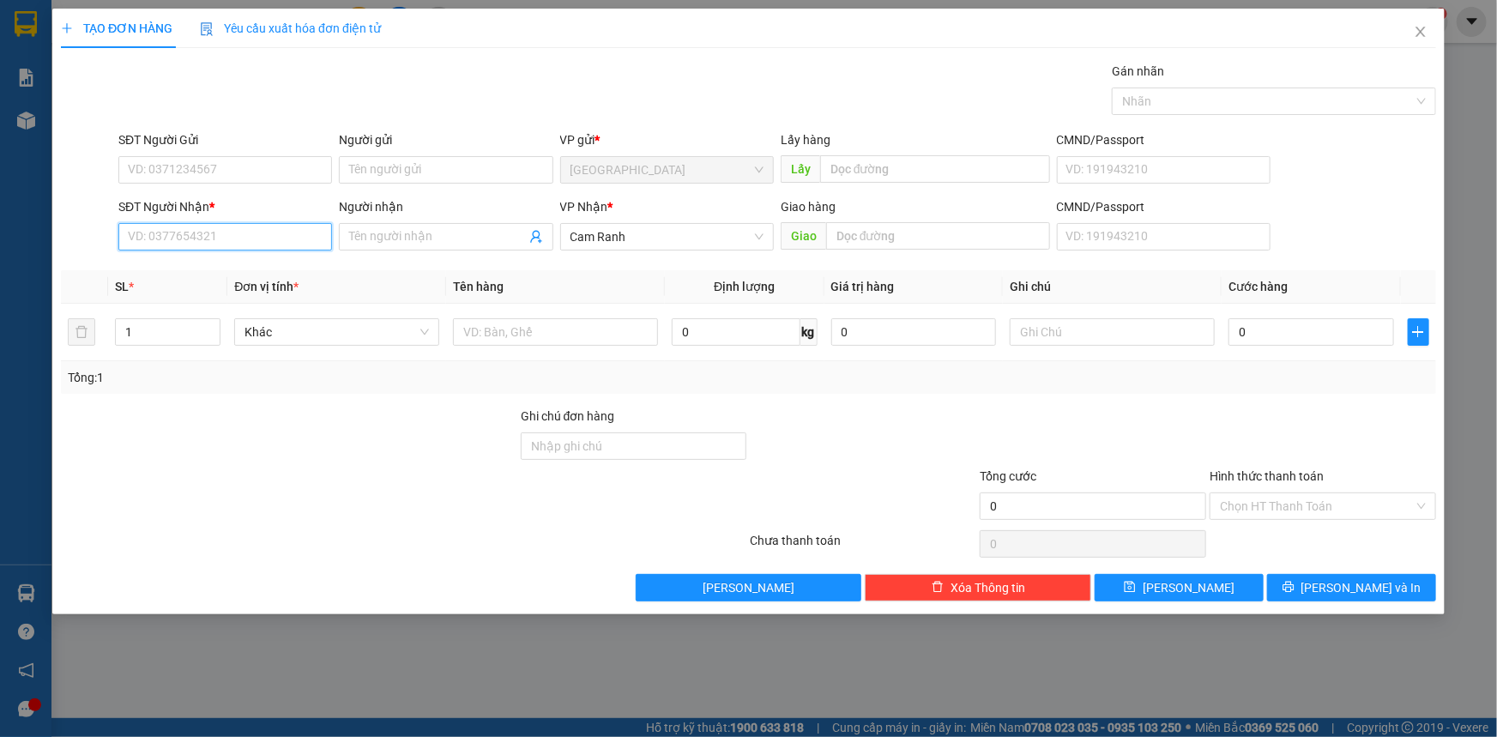
click at [203, 234] on input "SĐT Người Nhận *" at bounding box center [225, 236] width 214 height 27
click at [257, 301] on div "0987440061 - A MAI CR" at bounding box center [225, 298] width 193 height 19
type input "0987440061"
type input "A MAI CR"
type input "0987440061"
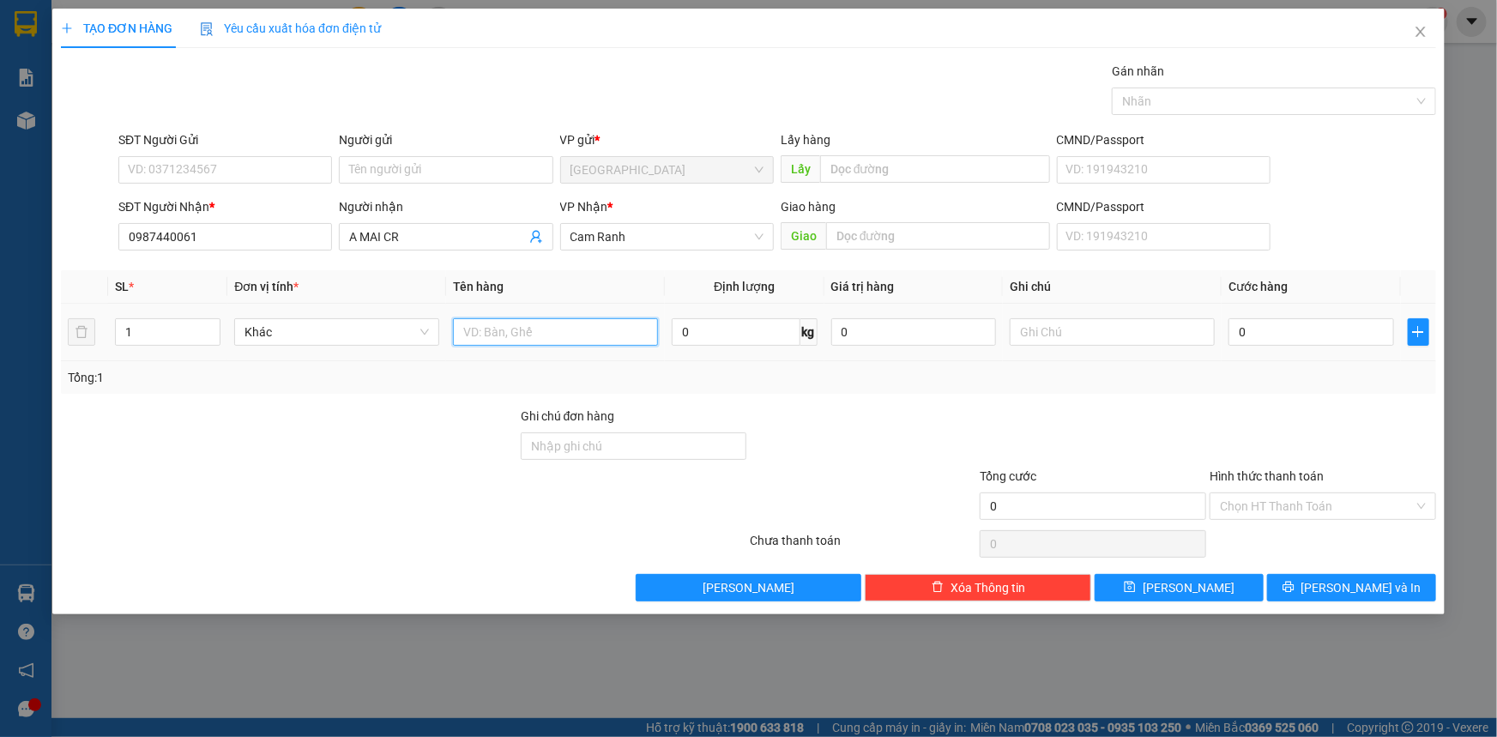
click at [559, 339] on input "text" at bounding box center [555, 331] width 205 height 27
type input "01 CỤC"
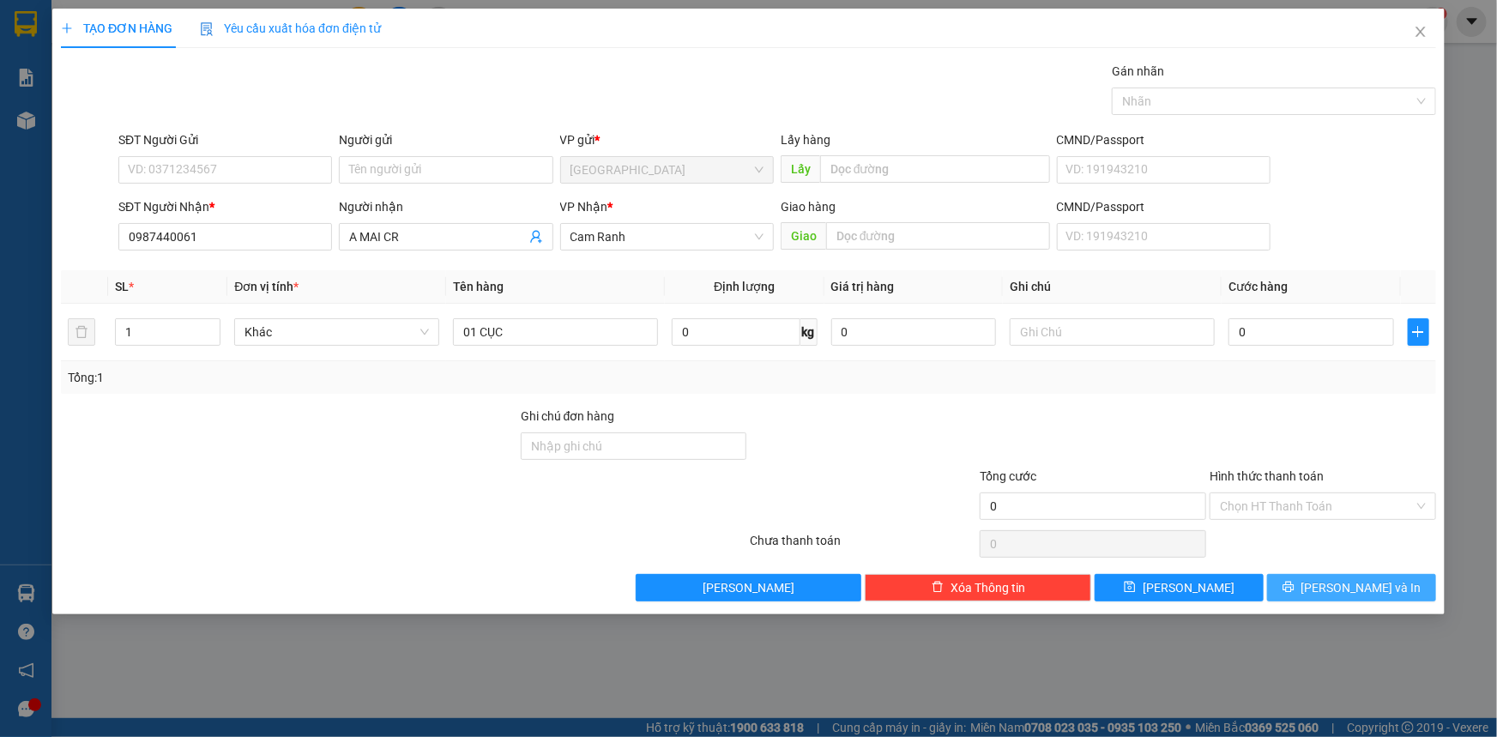
click at [1386, 589] on button "[PERSON_NAME] và In" at bounding box center [1351, 587] width 169 height 27
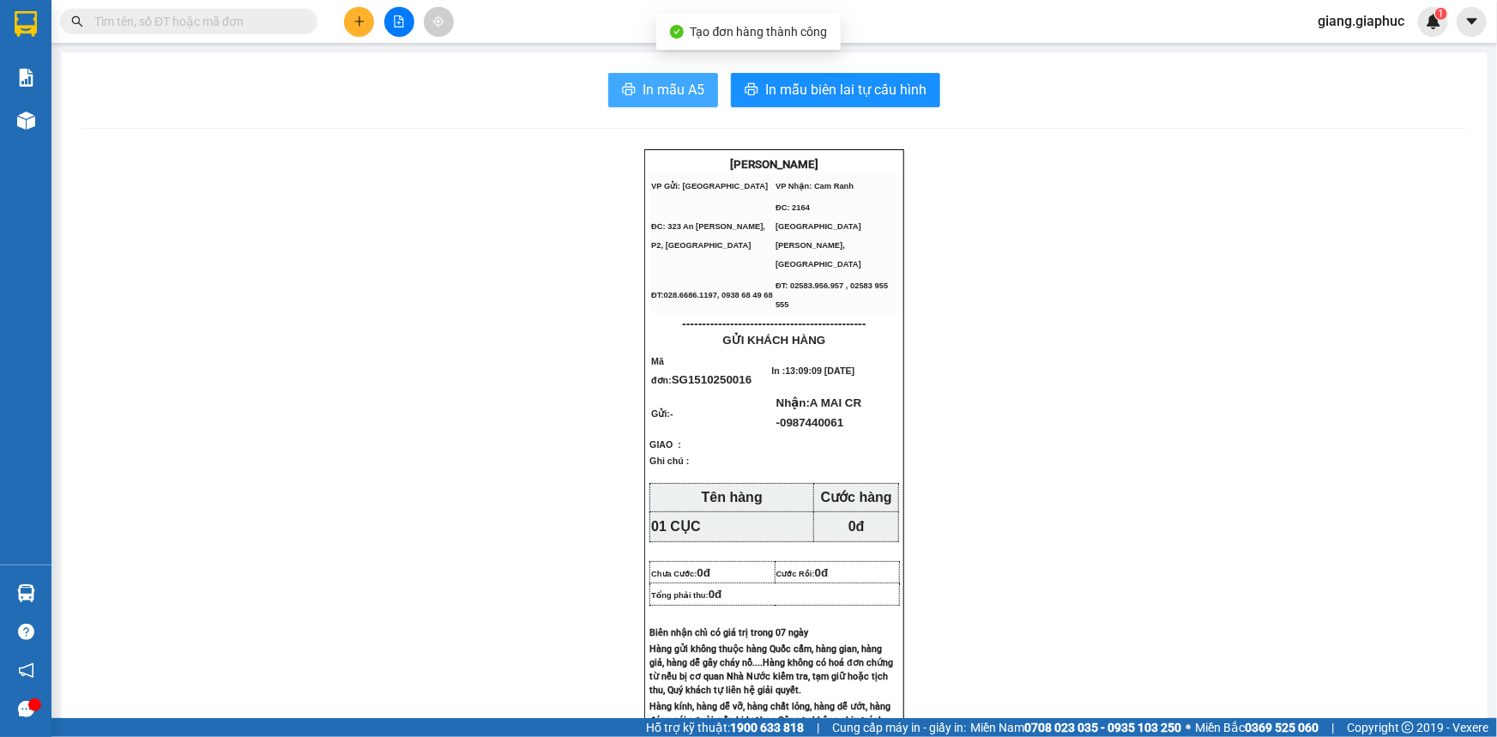
click at [679, 87] on span "In mẫu A5" at bounding box center [674, 89] width 62 height 21
